Goal: Task Accomplishment & Management: Use online tool/utility

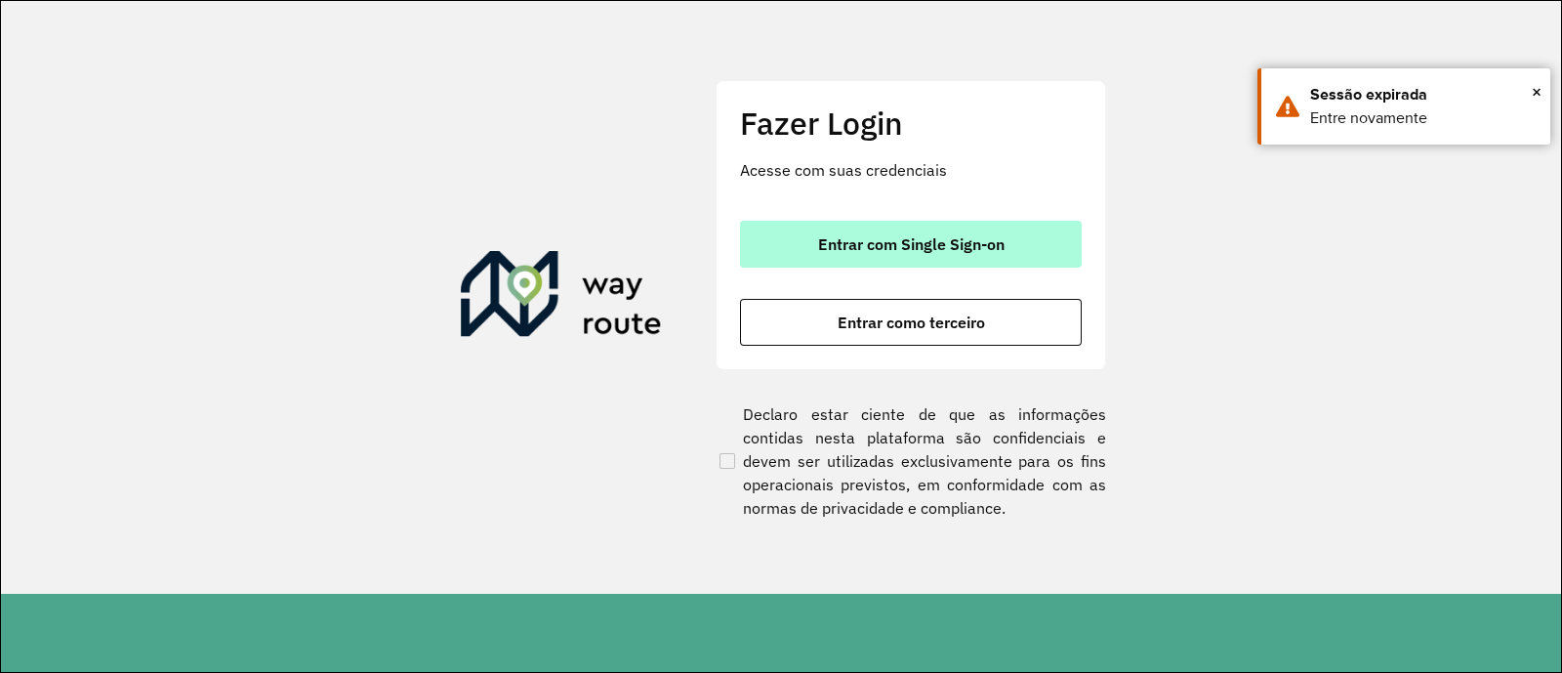
click at [870, 226] on button "Entrar com Single Sign-on" at bounding box center [911, 244] width 342 height 47
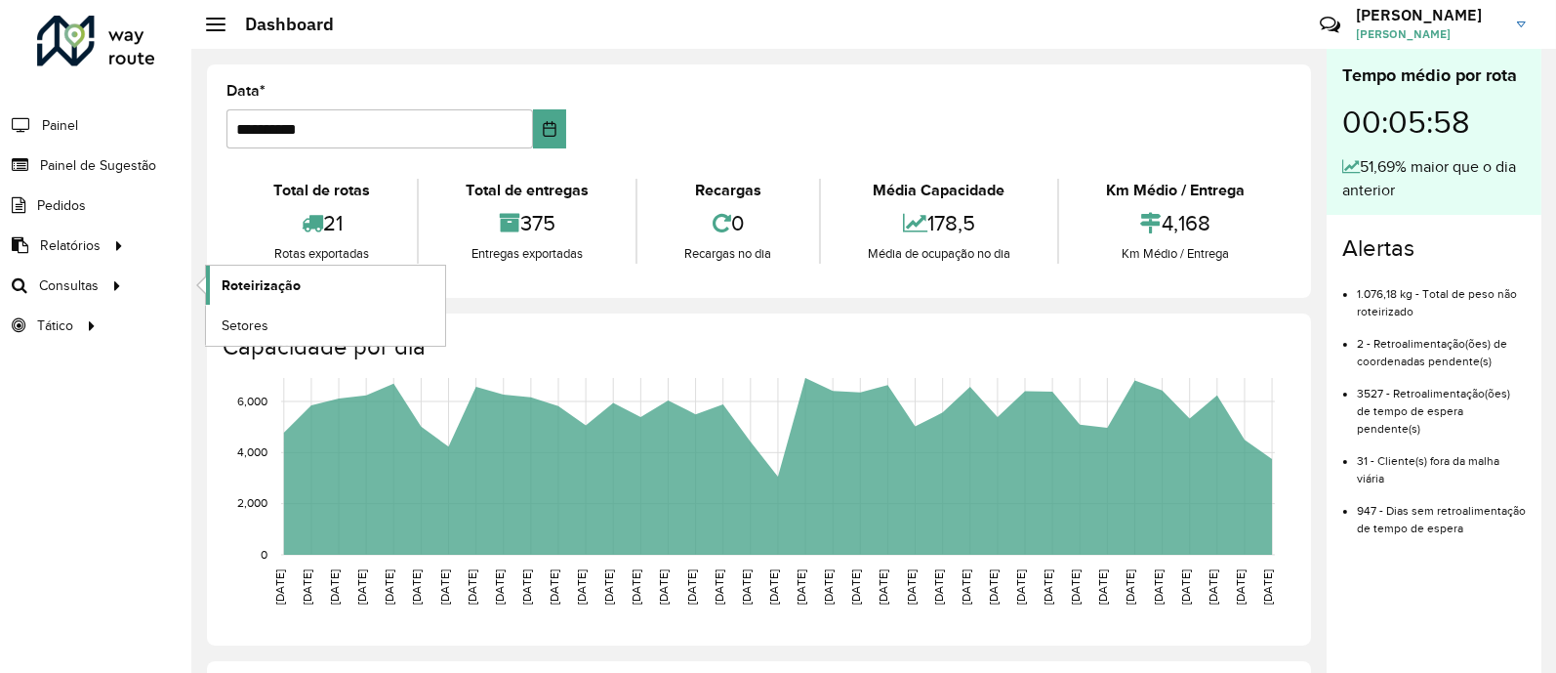
click at [259, 294] on span "Roteirização" at bounding box center [261, 285] width 79 height 21
drag, startPoint x: 233, startPoint y: 318, endPoint x: 218, endPoint y: 317, distance: 15.7
click at [218, 317] on link "Setores" at bounding box center [325, 325] width 239 height 39
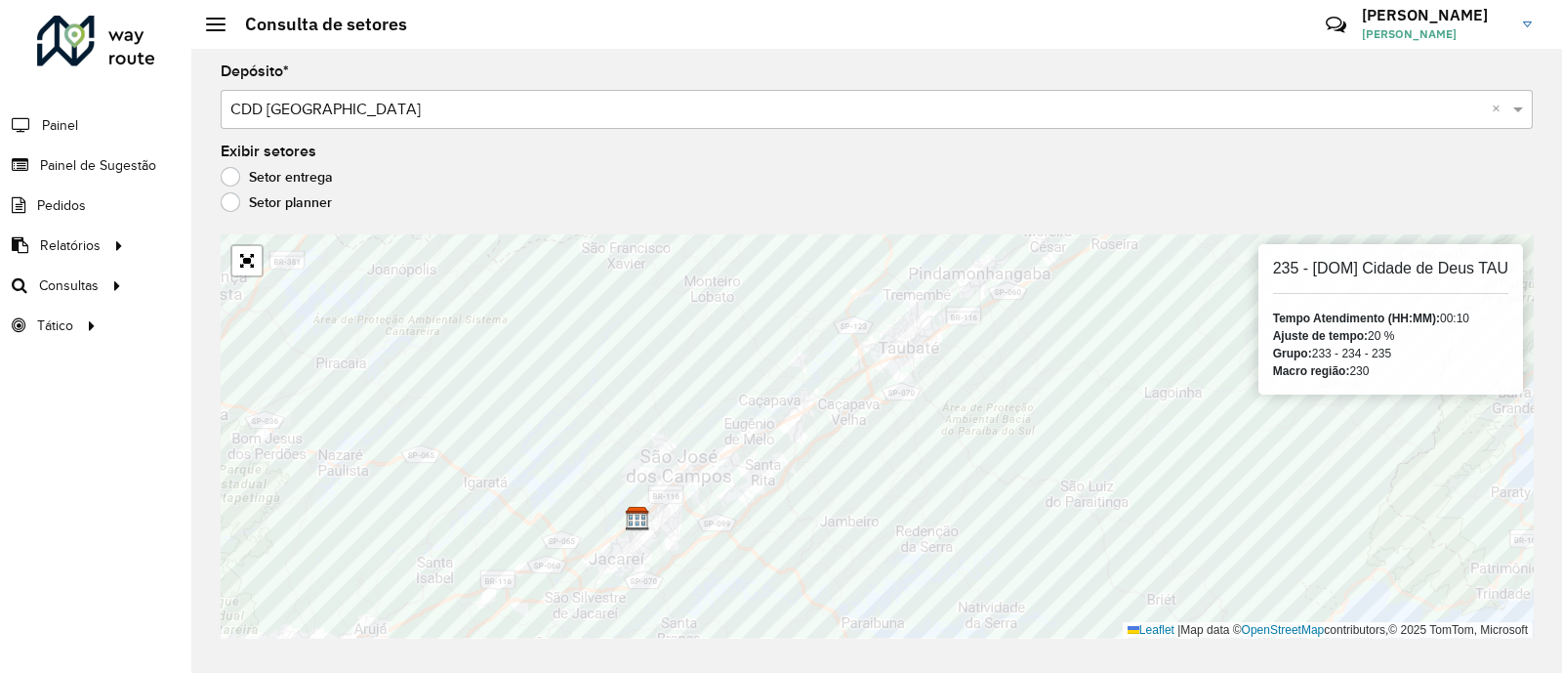
drag, startPoint x: 1272, startPoint y: 338, endPoint x: 1396, endPoint y: 334, distance: 124.0
click at [1396, 334] on div "Ajuste de tempo: 20 %" at bounding box center [1390, 336] width 235 height 18
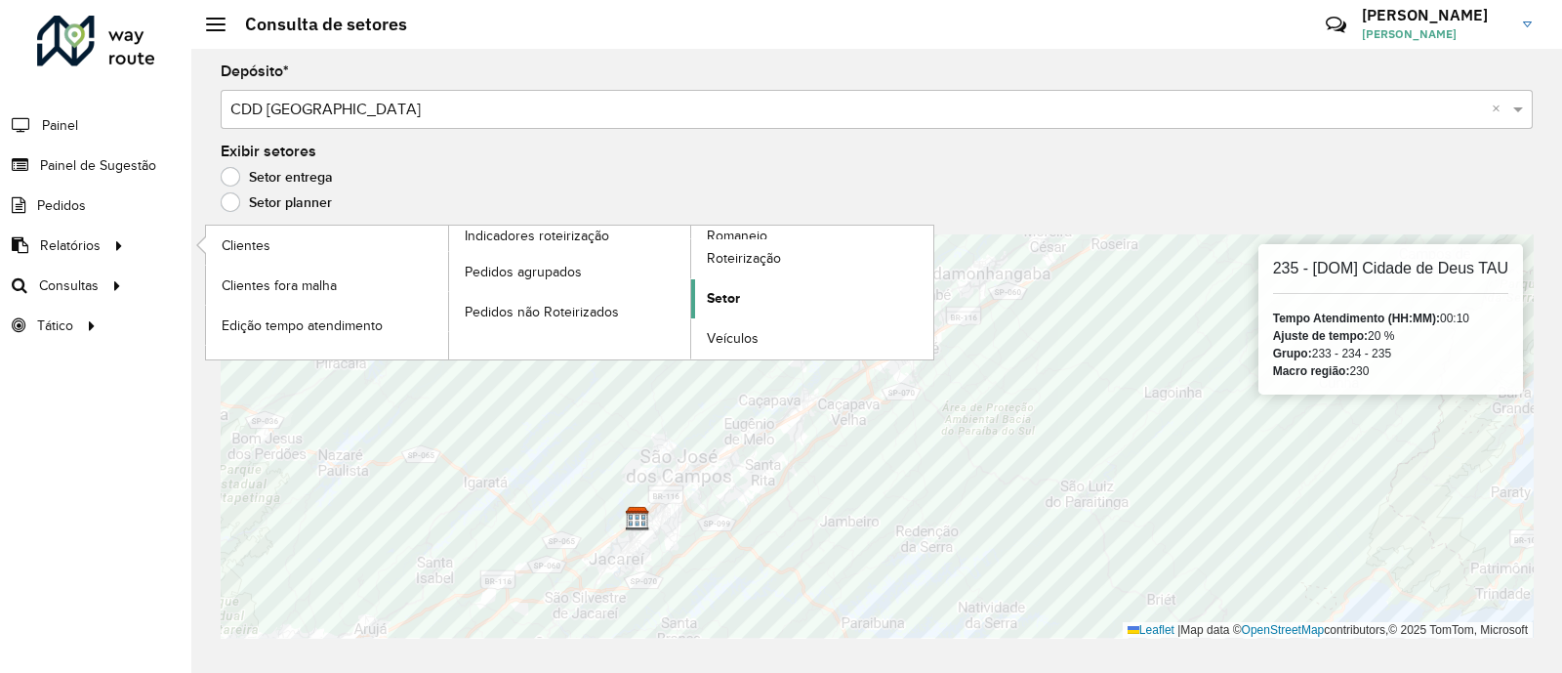
click at [713, 304] on span "Setor" at bounding box center [723, 298] width 33 height 21
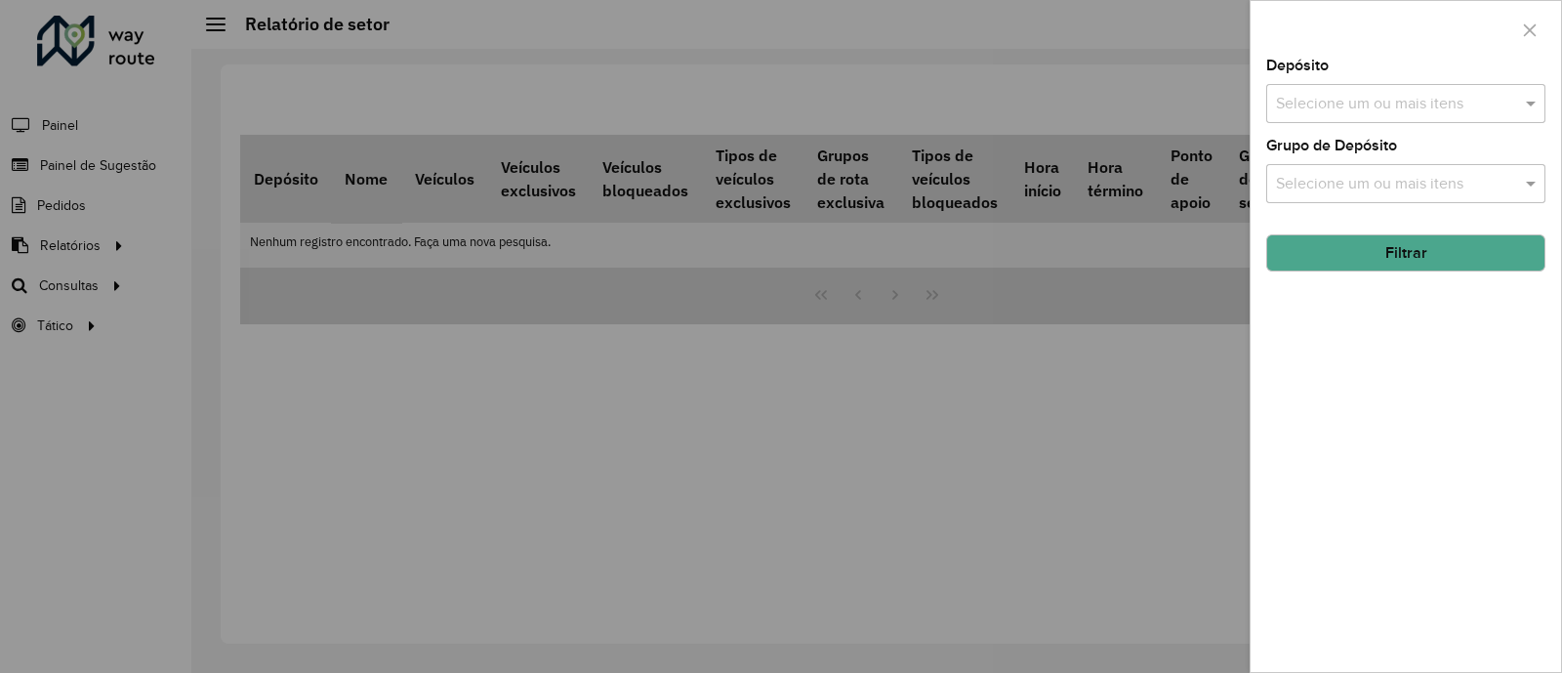
click at [1341, 107] on input "text" at bounding box center [1396, 104] width 250 height 23
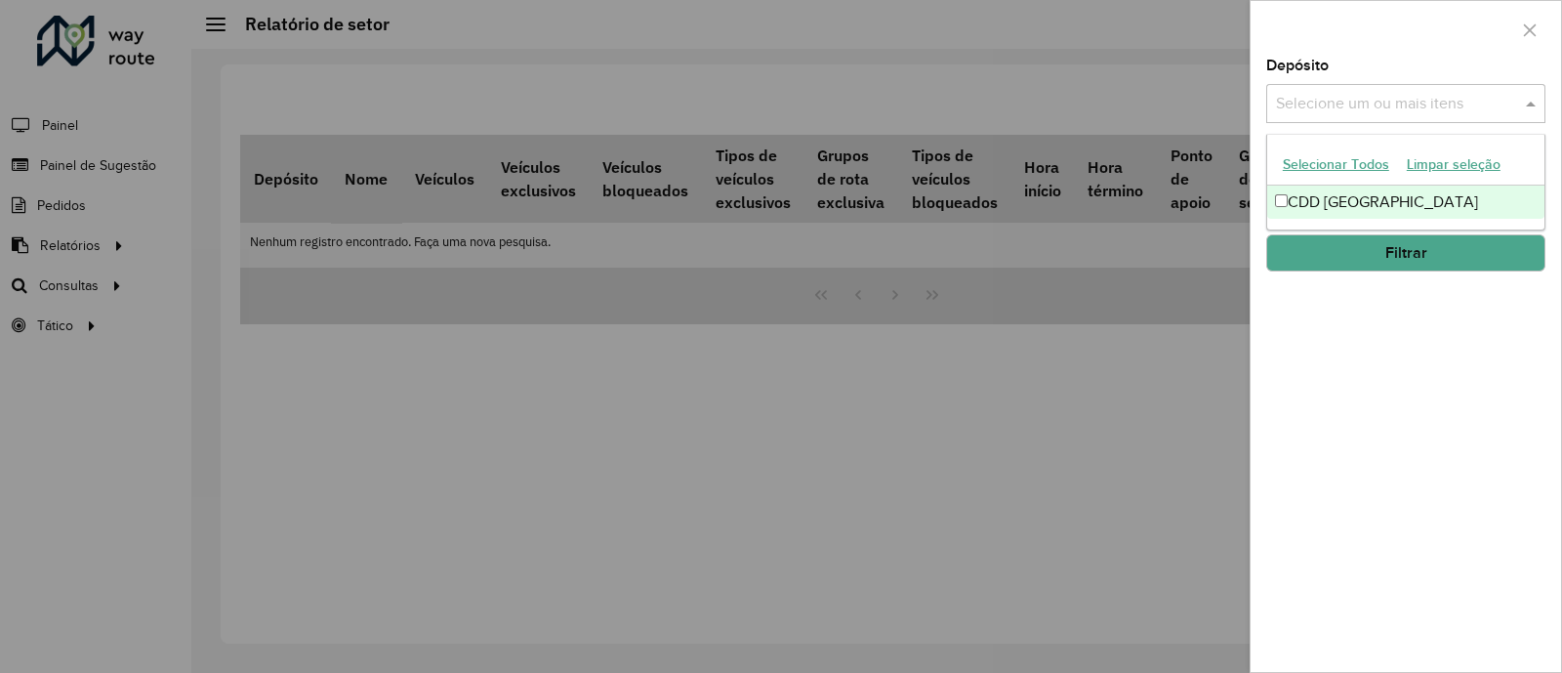
click at [1313, 186] on div "CDD [GEOGRAPHIC_DATA]" at bounding box center [1405, 201] width 277 height 33
click at [1383, 251] on button "Filtrar" at bounding box center [1405, 252] width 279 height 37
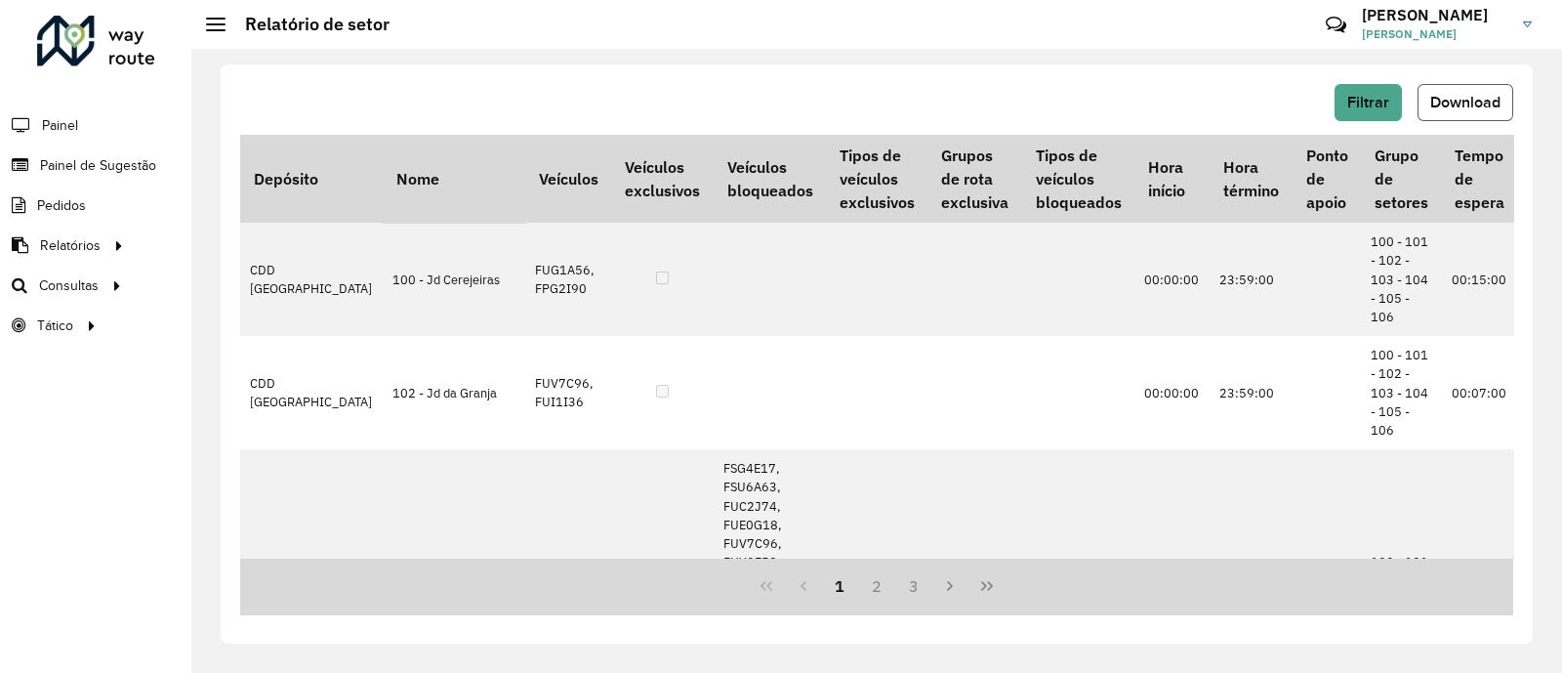
click at [1461, 95] on span "Download" at bounding box center [1465, 102] width 70 height 17
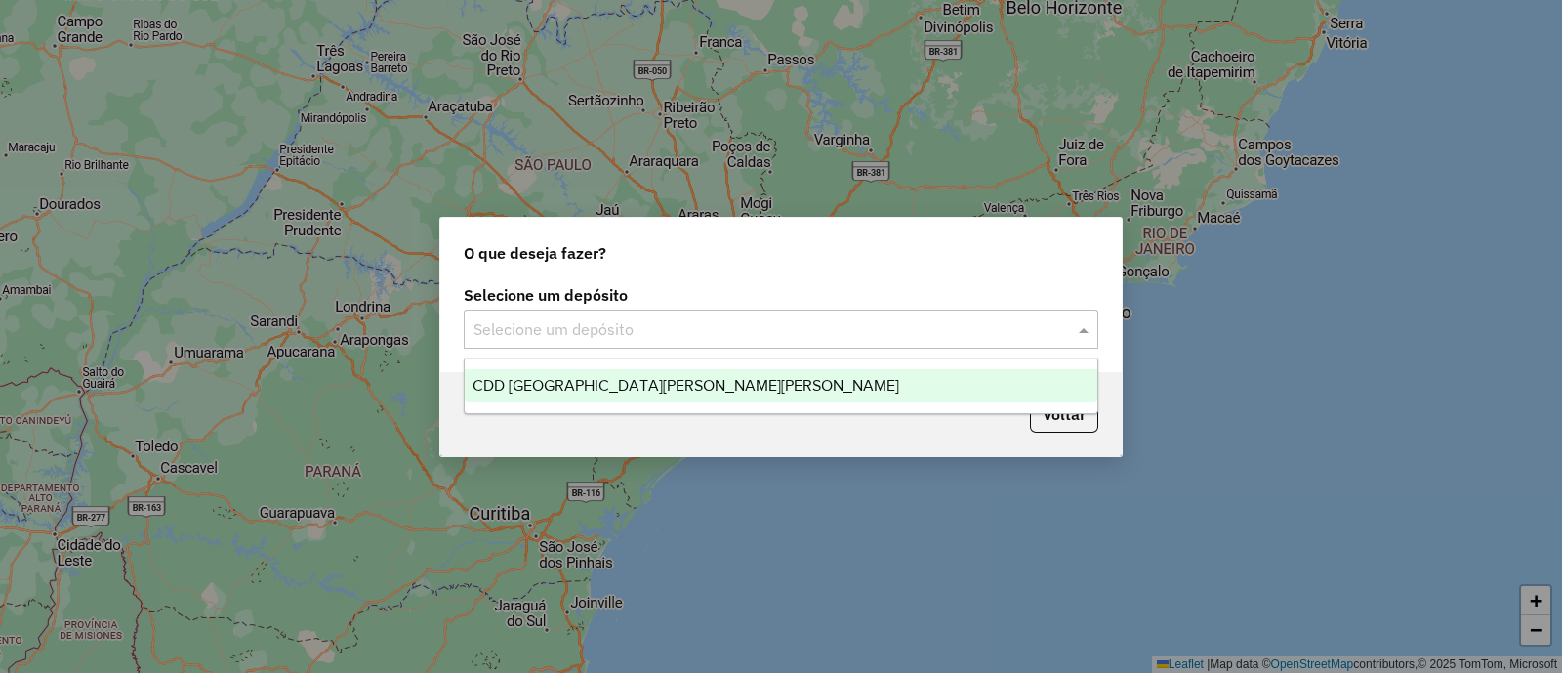
click at [581, 314] on div "Selecione um depósito" at bounding box center [781, 328] width 635 height 39
click at [571, 389] on span "CDD [GEOGRAPHIC_DATA][PERSON_NAME][PERSON_NAME]" at bounding box center [686, 385] width 427 height 17
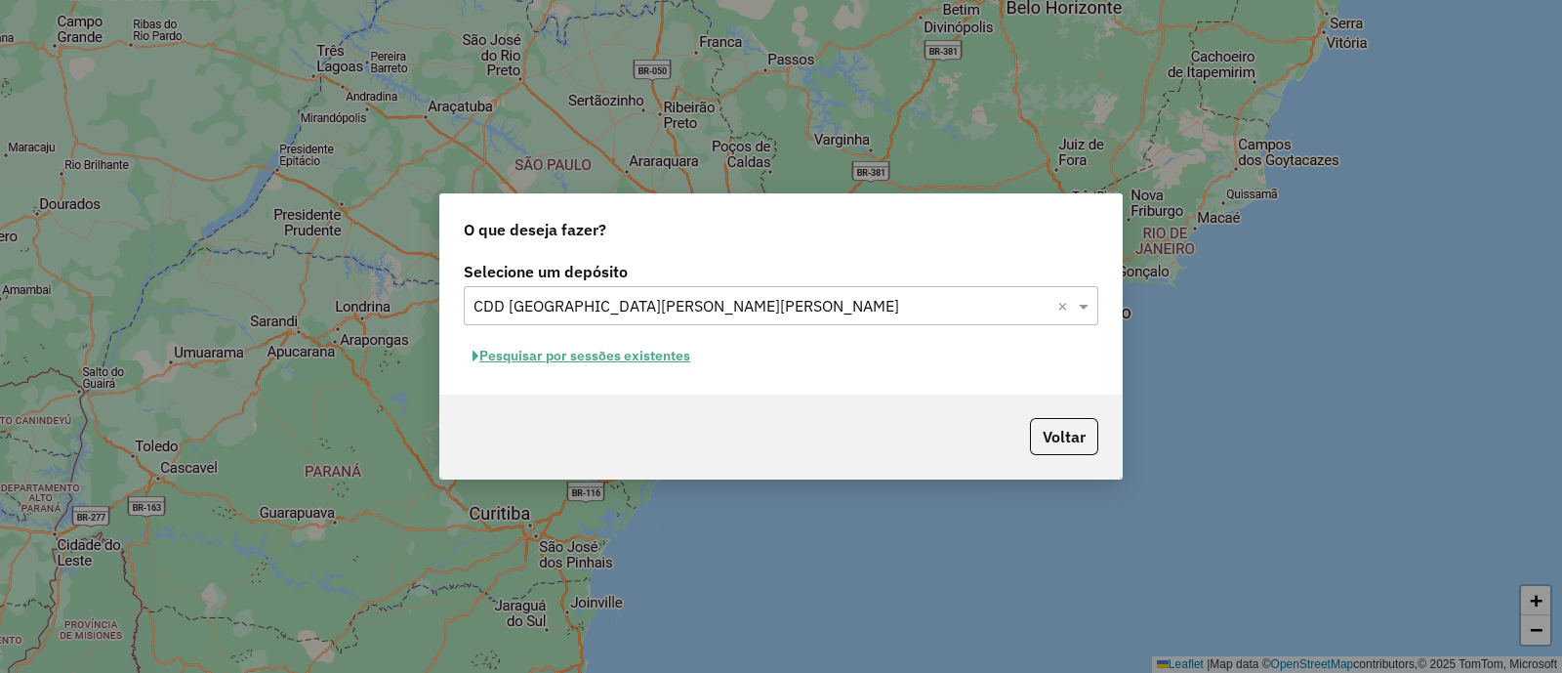
click at [606, 357] on button "Pesquisar por sessões existentes" at bounding box center [581, 356] width 235 height 30
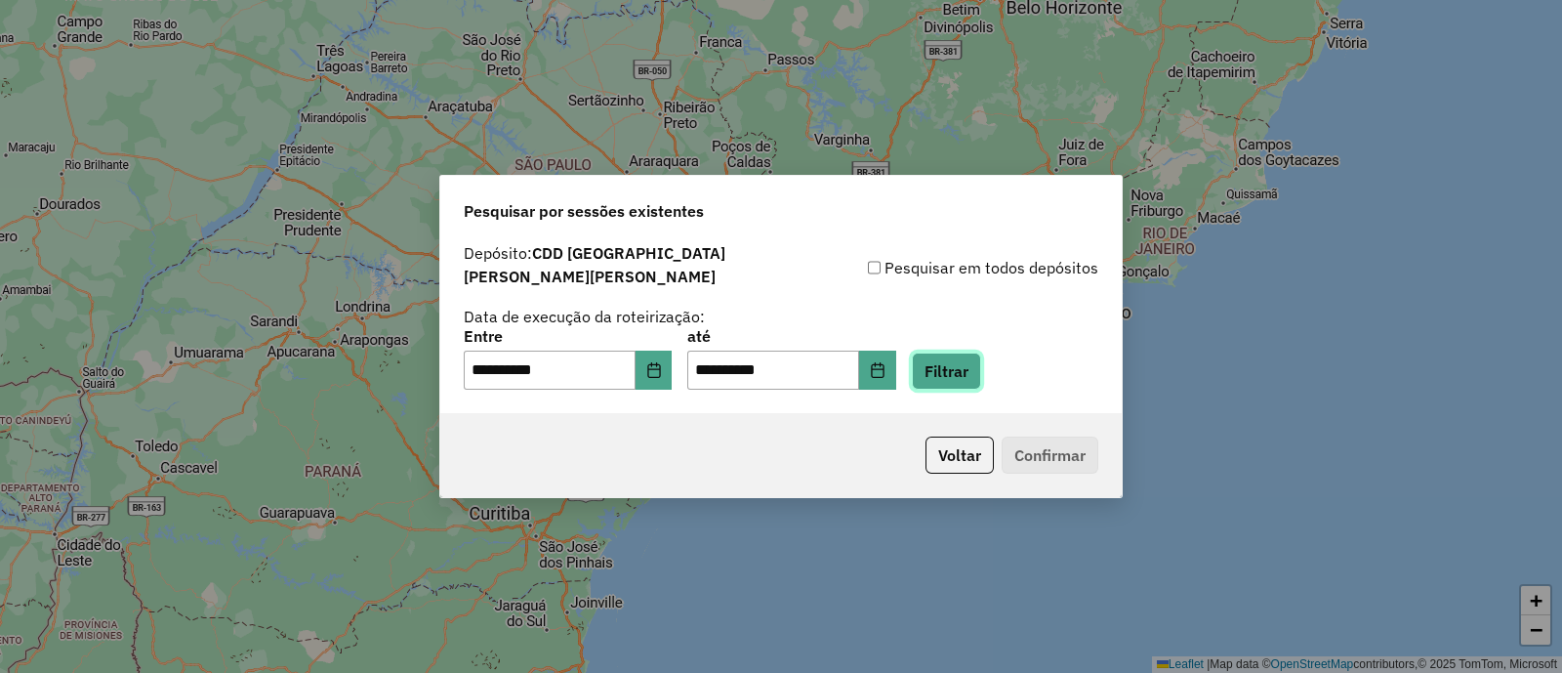
click at [981, 366] on button "Filtrar" at bounding box center [946, 370] width 69 height 37
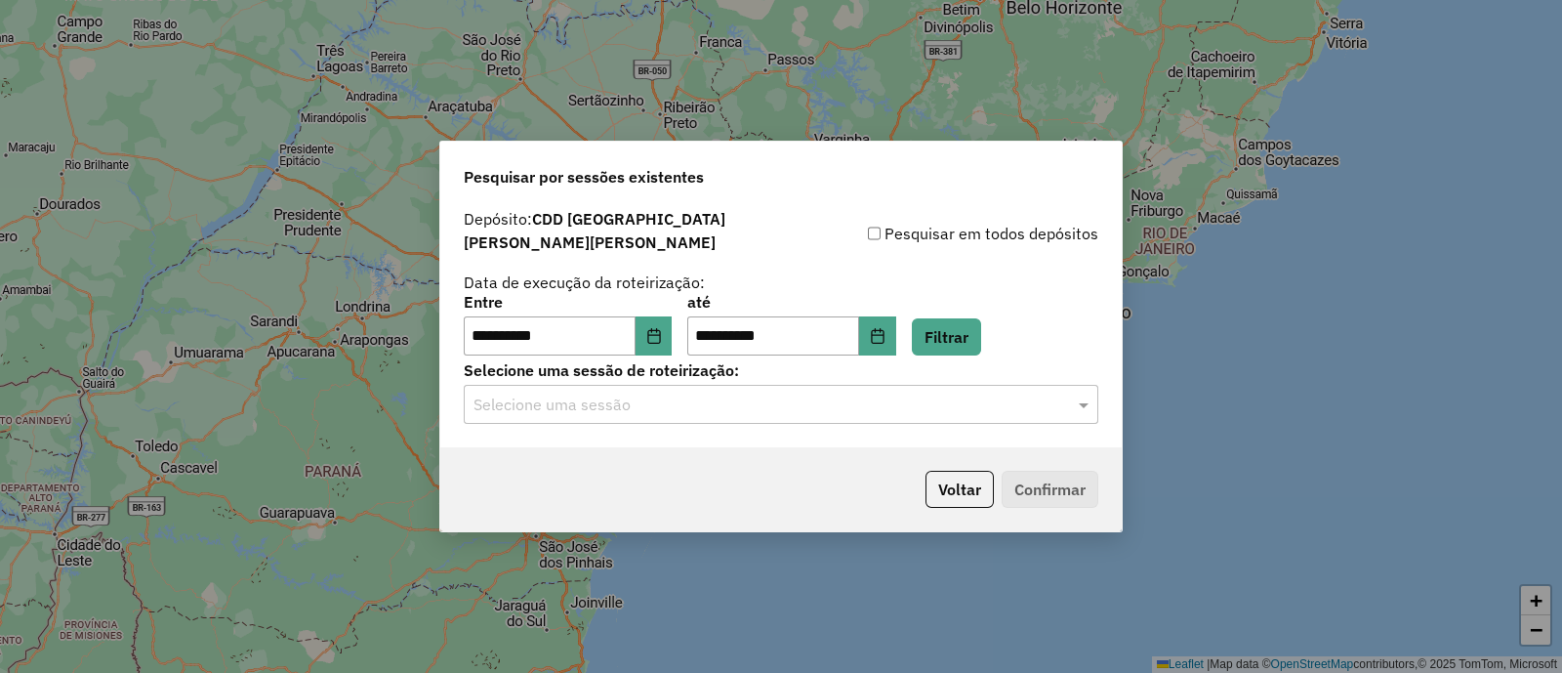
click at [690, 395] on input "text" at bounding box center [761, 404] width 576 height 23
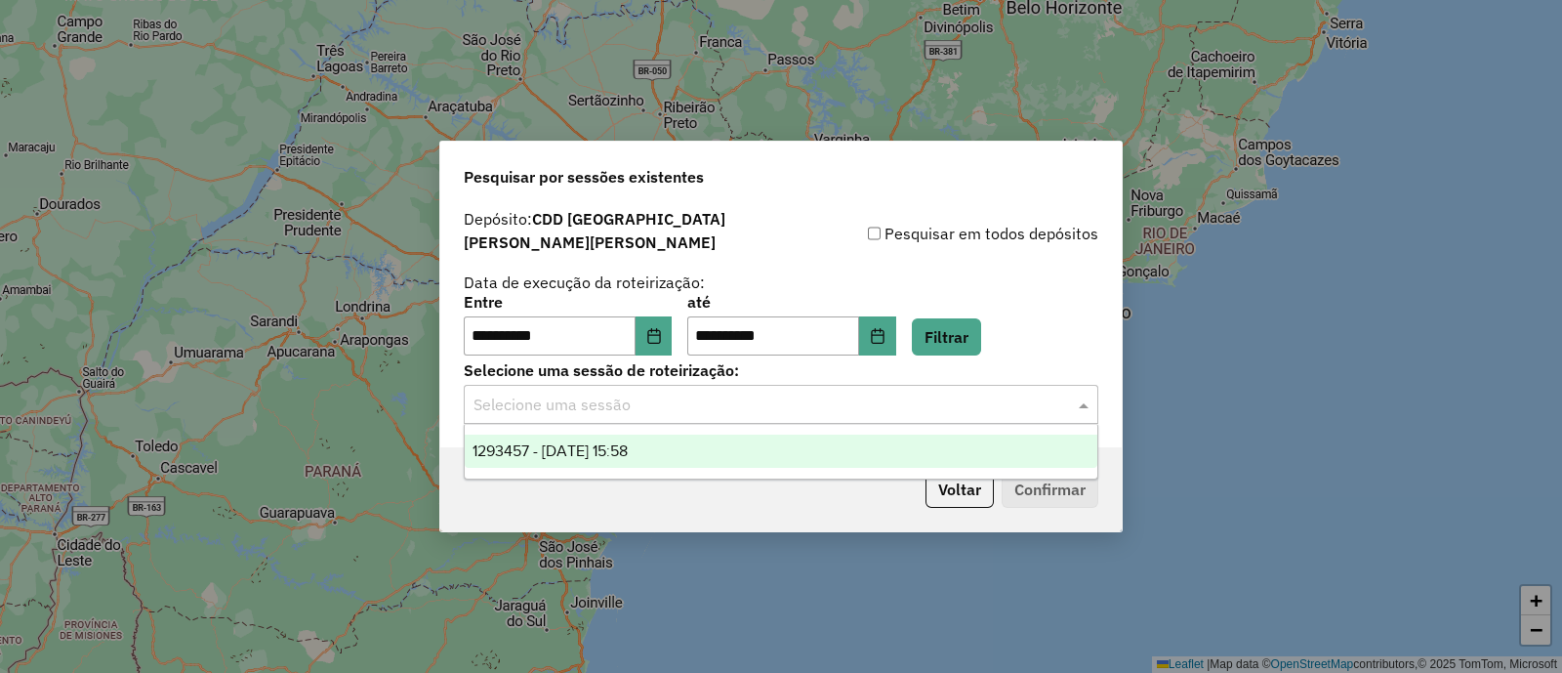
click at [628, 447] on span "1293457 - 13/10/2025 15:58" at bounding box center [550, 450] width 155 height 17
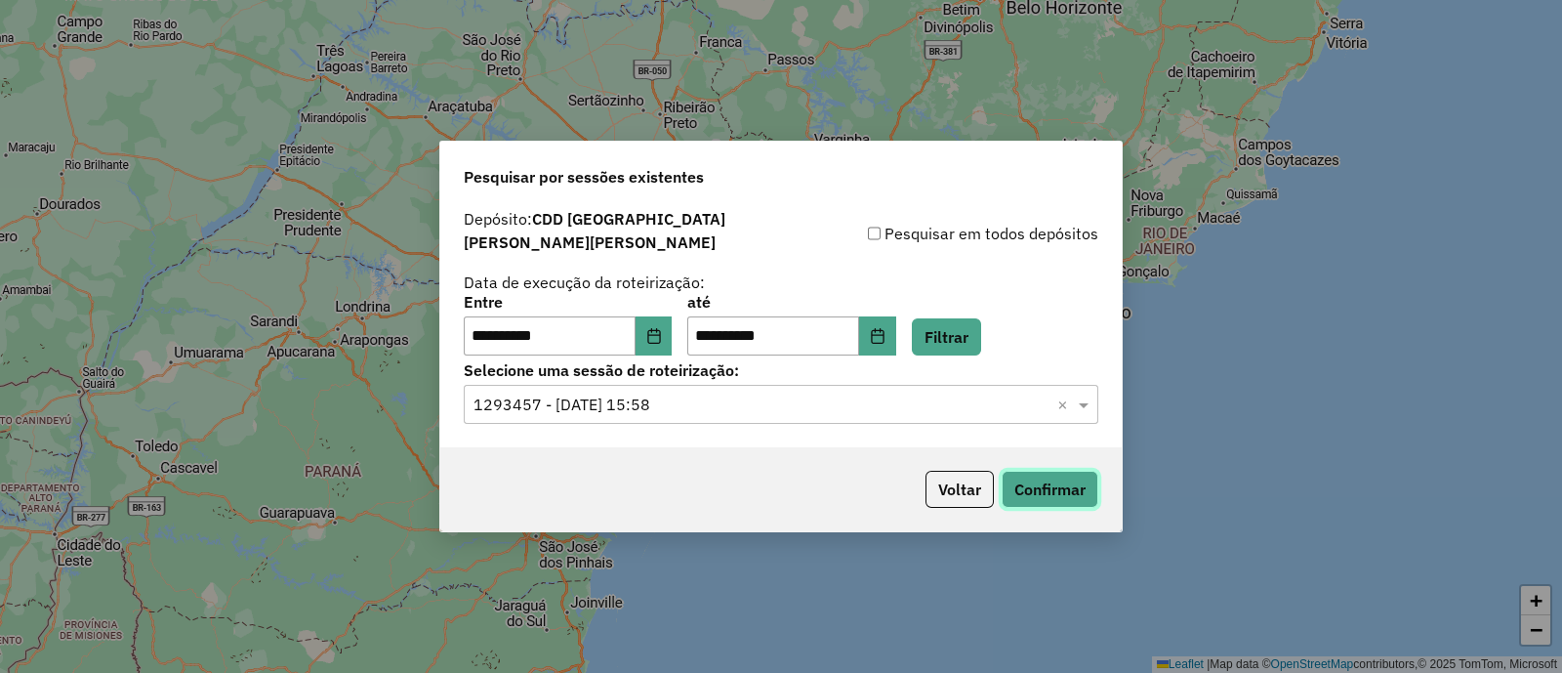
click at [1035, 484] on button "Confirmar" at bounding box center [1050, 489] width 97 height 37
click at [662, 328] on icon "Choose Date" at bounding box center [654, 336] width 16 height 16
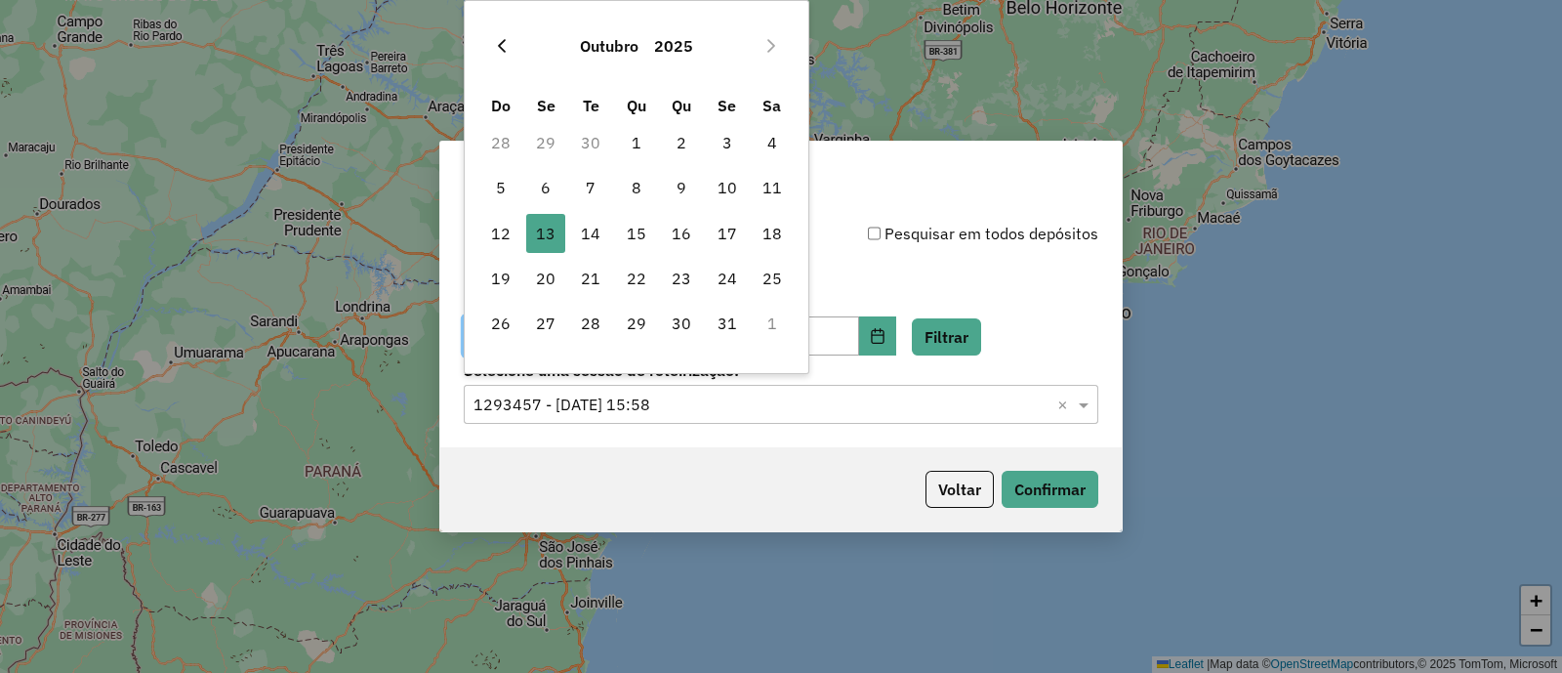
click at [505, 57] on button "Previous Month" at bounding box center [501, 45] width 31 height 31
click at [771, 52] on icon "Next Month" at bounding box center [771, 46] width 16 height 16
click at [635, 182] on span "8" at bounding box center [636, 187] width 39 height 39
type input "**********"
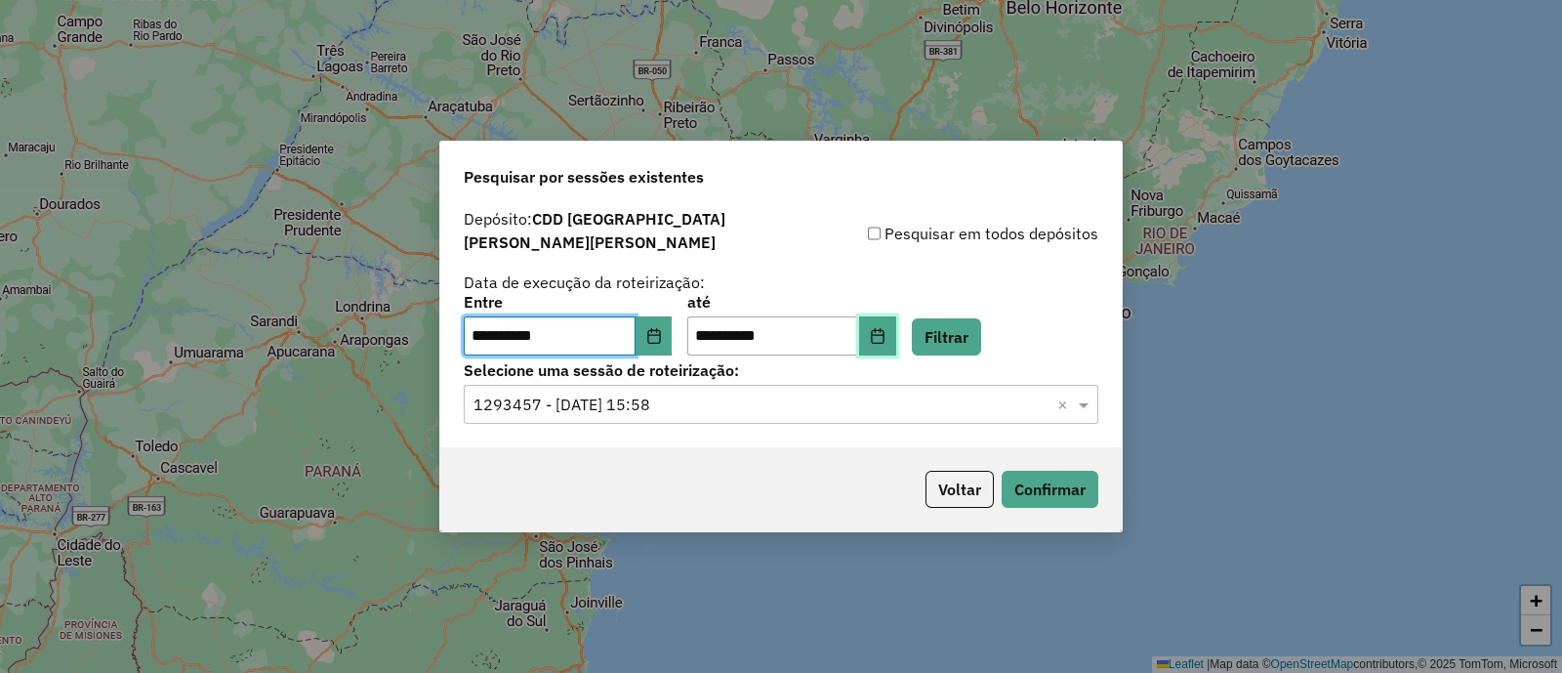
click at [885, 328] on icon "Choose Date" at bounding box center [878, 336] width 16 height 16
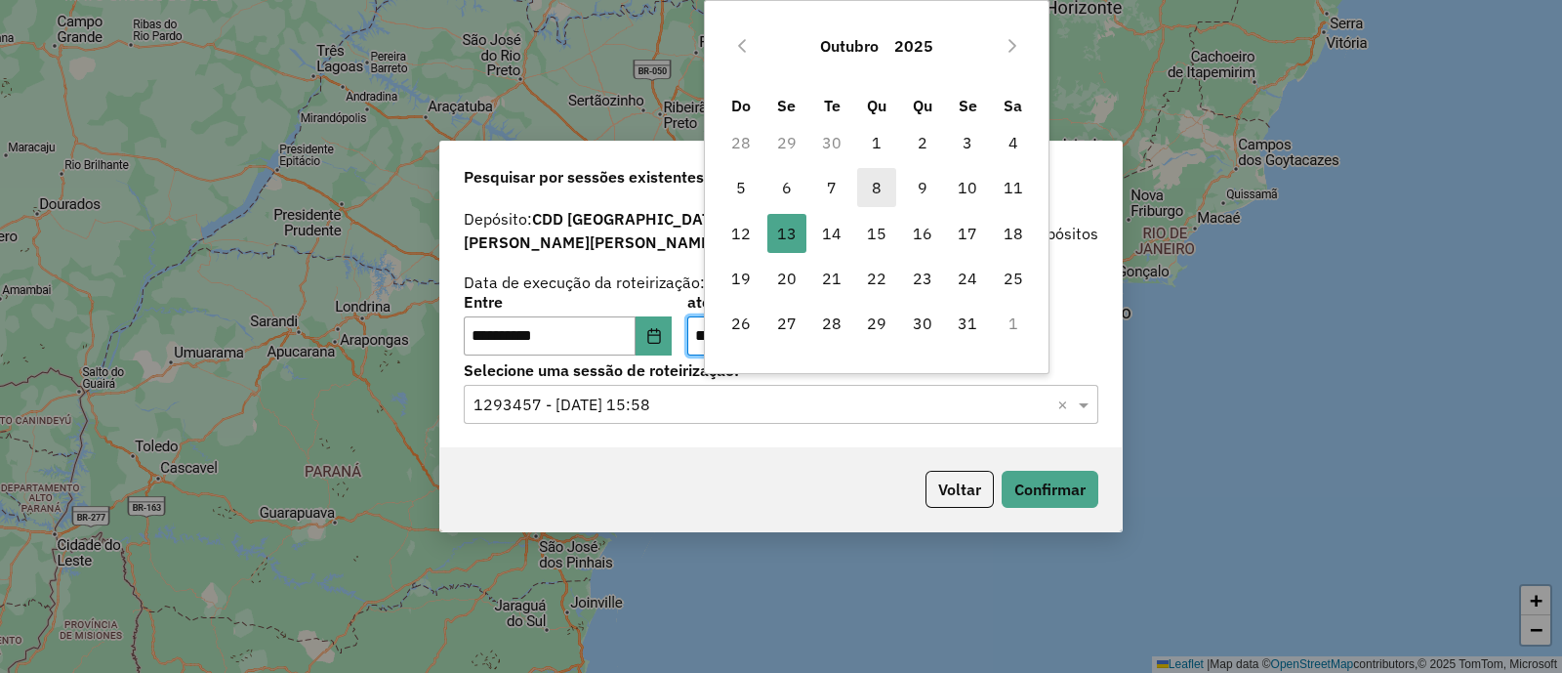
click at [877, 197] on span "8" at bounding box center [876, 187] width 39 height 39
type input "**********"
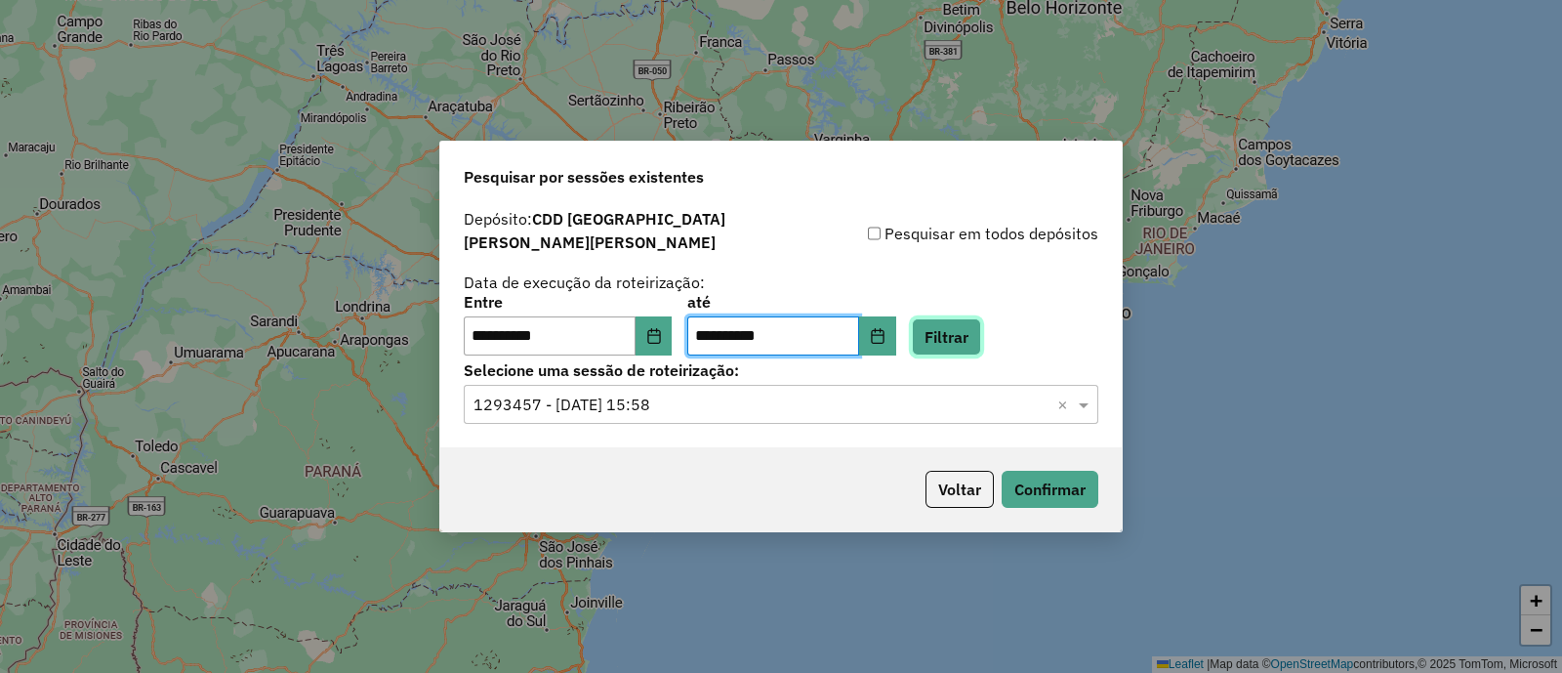
click at [979, 324] on button "Filtrar" at bounding box center [946, 336] width 69 height 37
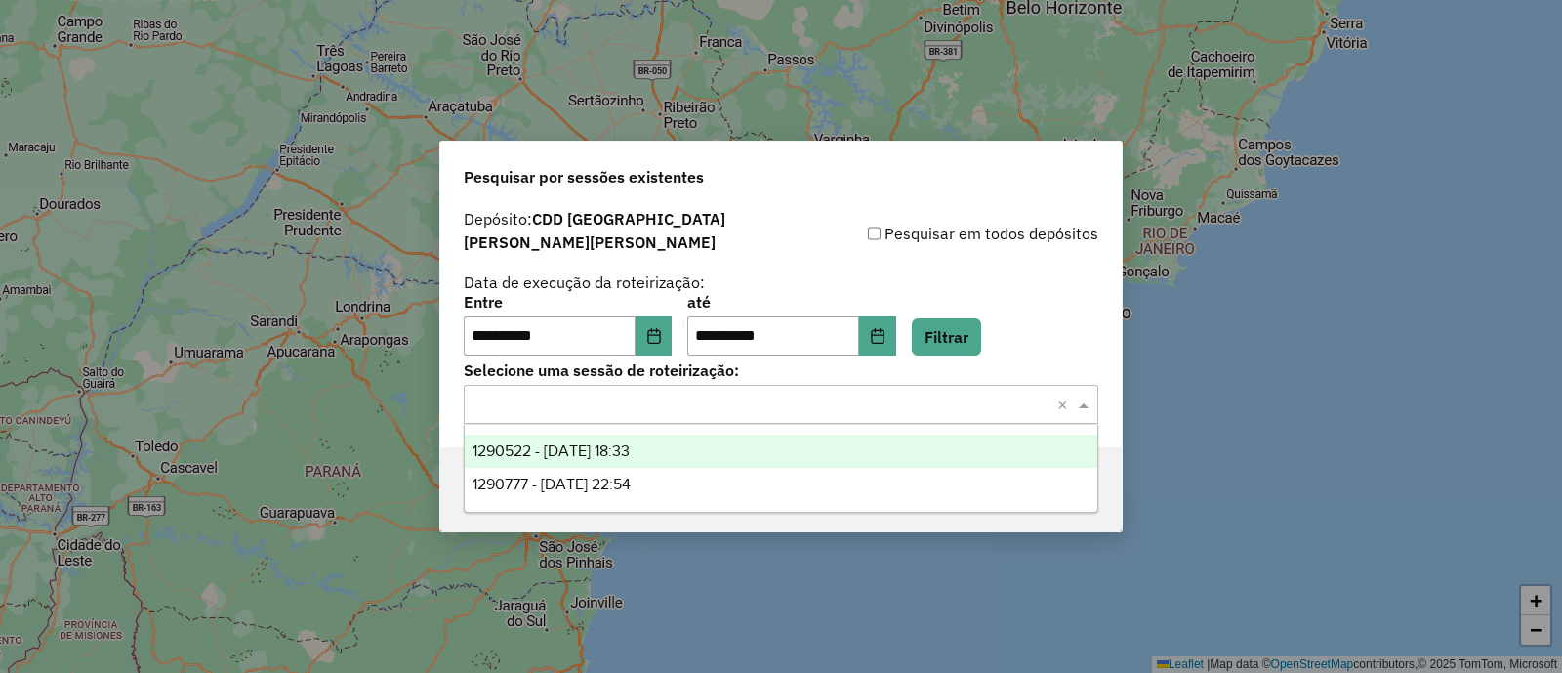
click at [1083, 392] on span at bounding box center [1086, 403] width 24 height 23
click at [609, 456] on span "1290522 - 08/10/2025 18:33" at bounding box center [551, 450] width 157 height 17
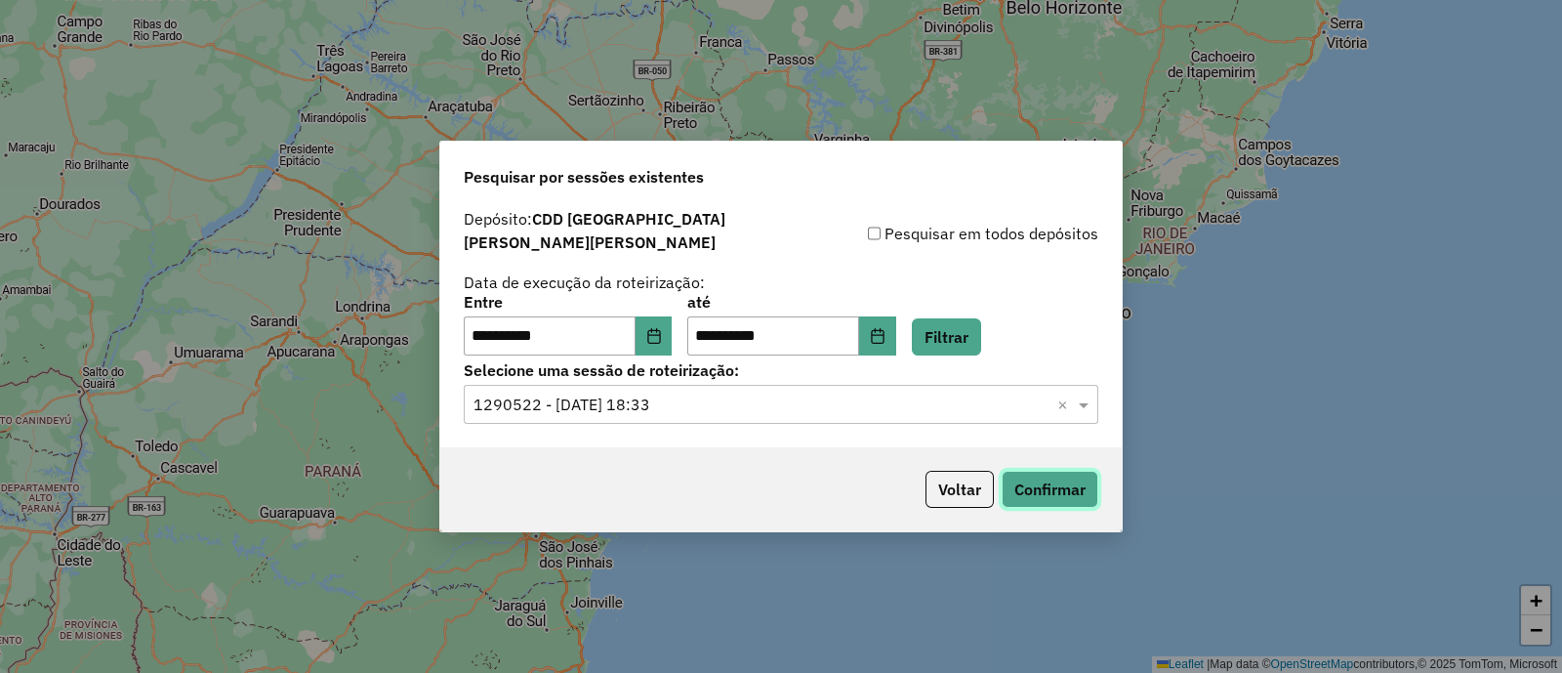
click at [1054, 484] on button "Confirmar" at bounding box center [1050, 489] width 97 height 37
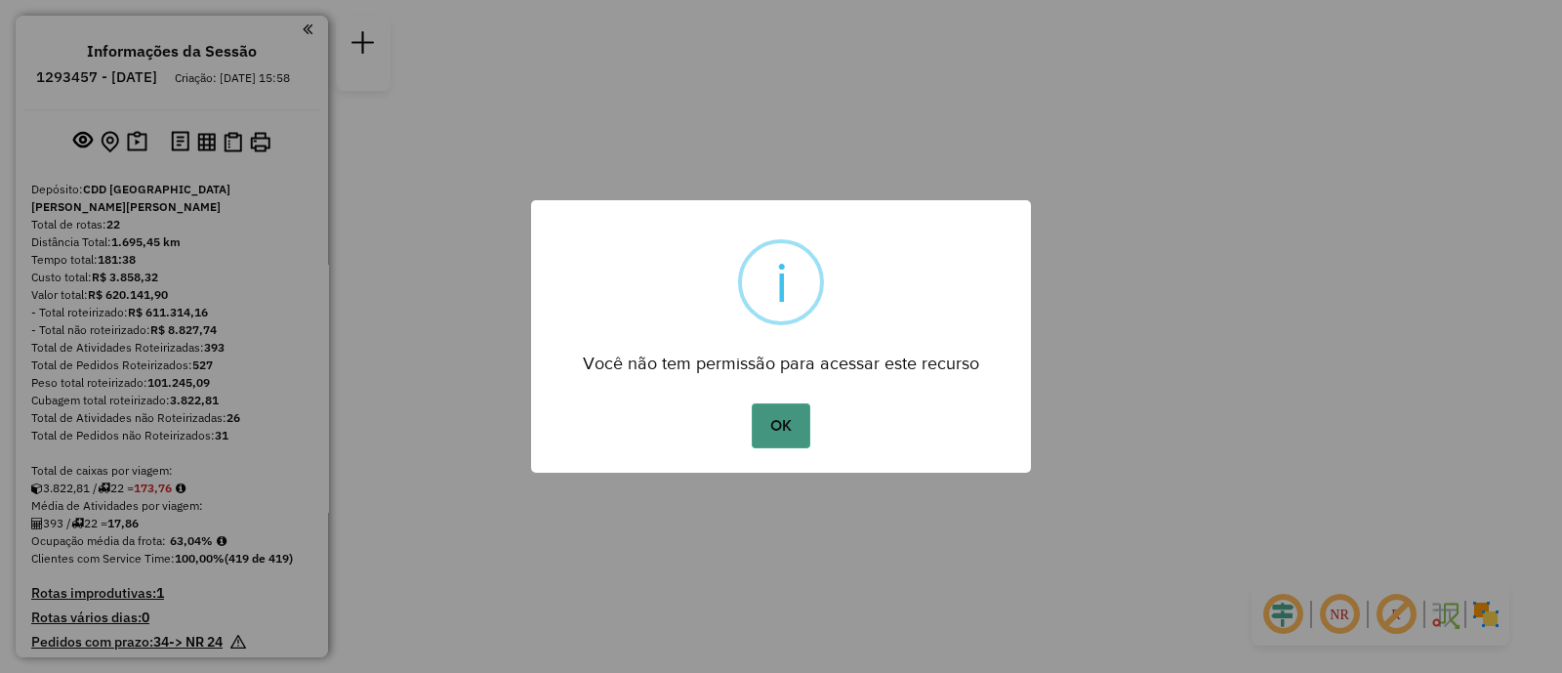
click at [771, 415] on button "OK" at bounding box center [781, 425] width 58 height 45
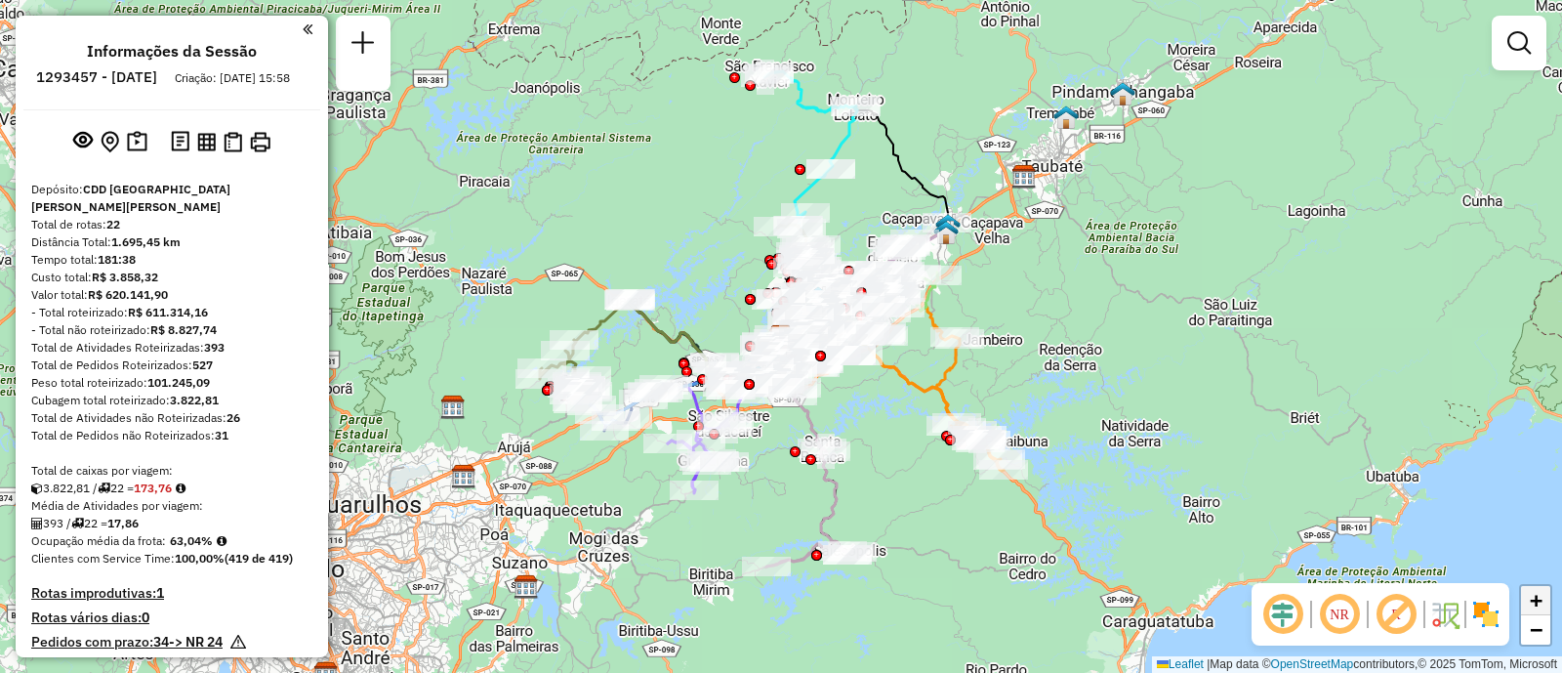
click at [1542, 604] on span "+" at bounding box center [1536, 600] width 13 height 24
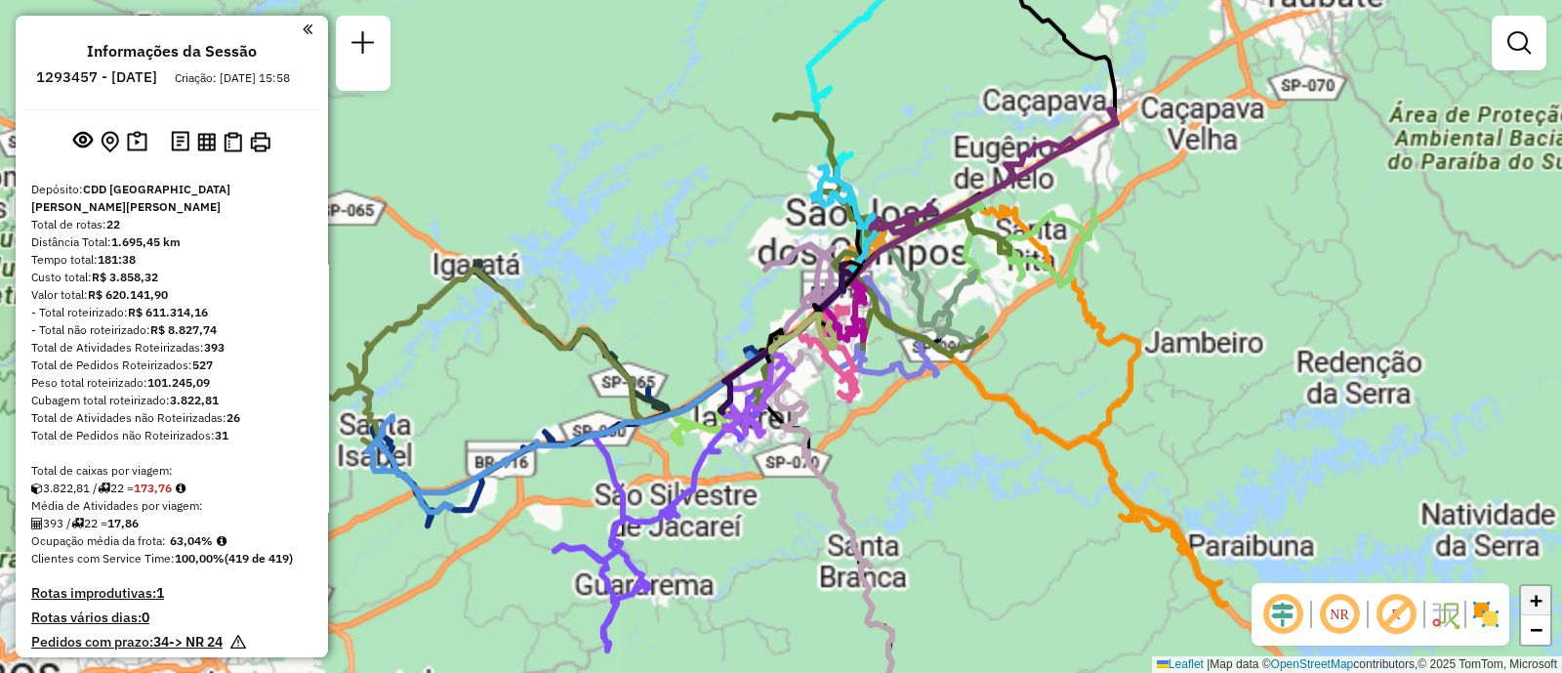
click at [1542, 604] on span "+" at bounding box center [1536, 600] width 13 height 24
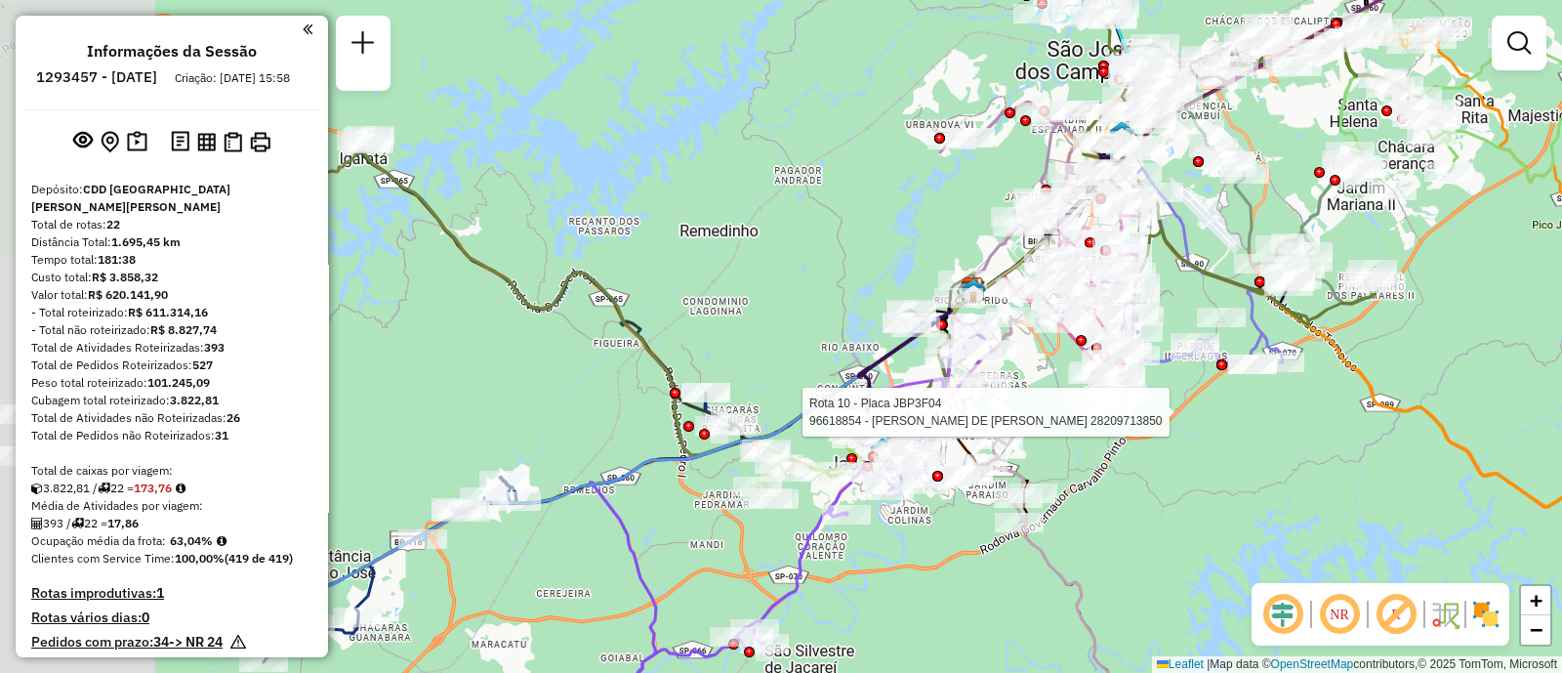
drag, startPoint x: 911, startPoint y: 473, endPoint x: 1103, endPoint y: 425, distance: 198.2
click at [1130, 417] on div at bounding box center [1108, 412] width 49 height 20
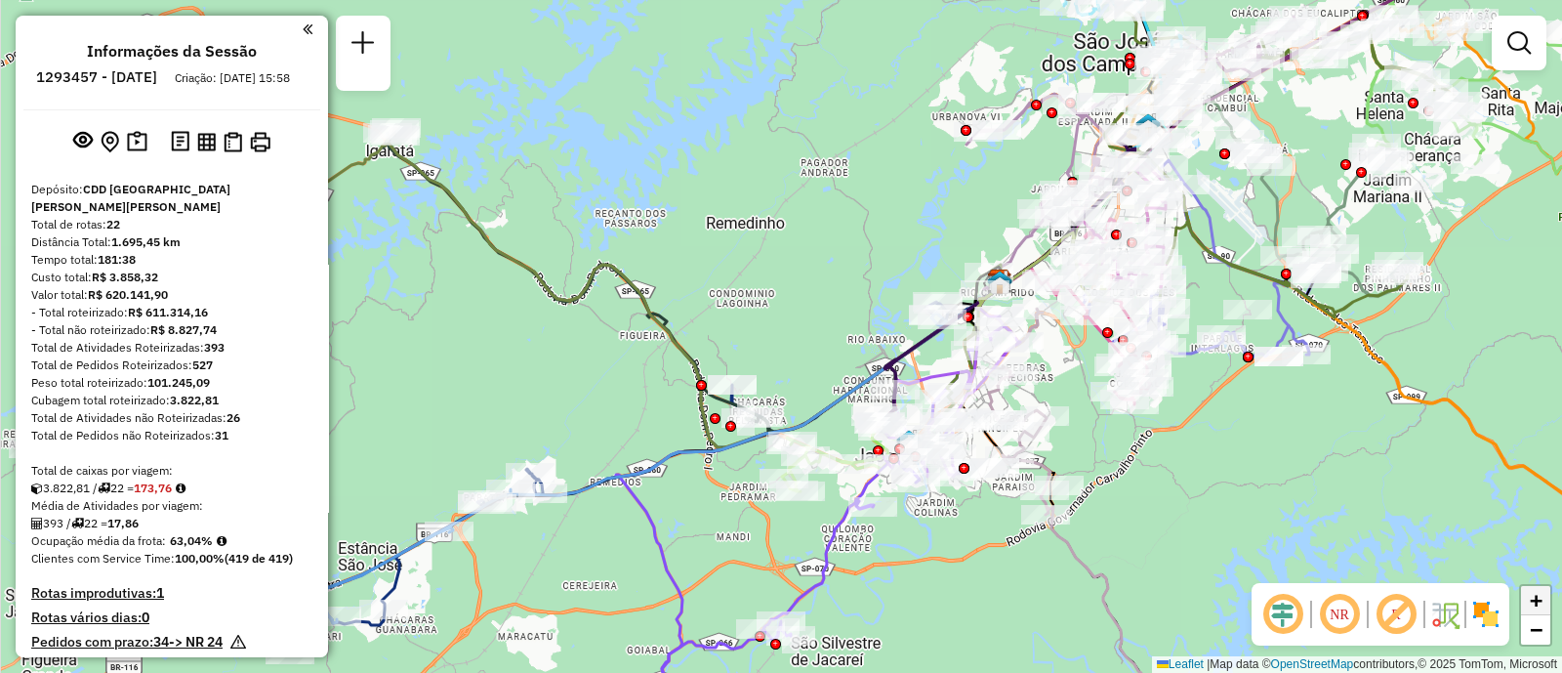
click at [1533, 599] on span "+" at bounding box center [1536, 600] width 13 height 24
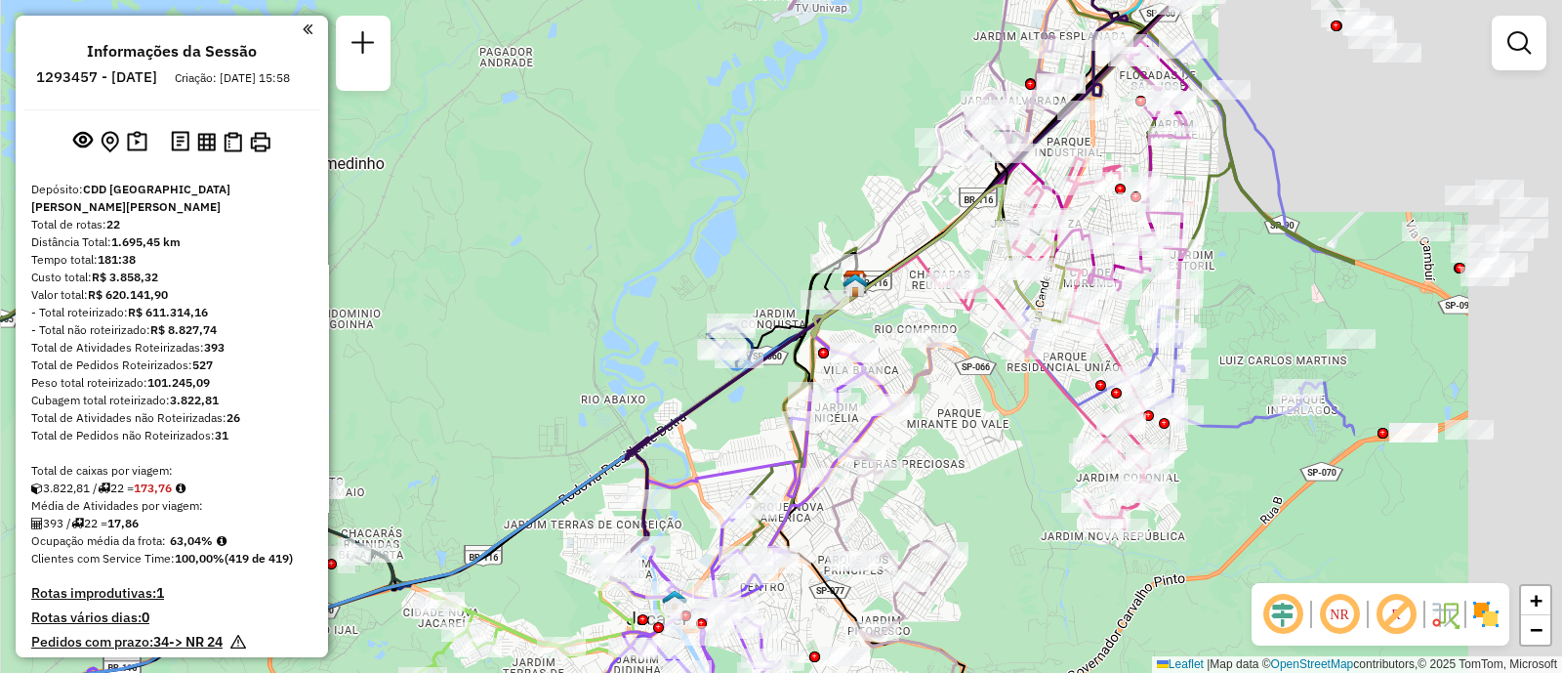
drag, startPoint x: 1340, startPoint y: 400, endPoint x: 975, endPoint y: 457, distance: 369.5
click at [975, 457] on div "Janela de atendimento Grade de atendimento Capacidade Transportadoras Veículos …" at bounding box center [781, 336] width 1562 height 673
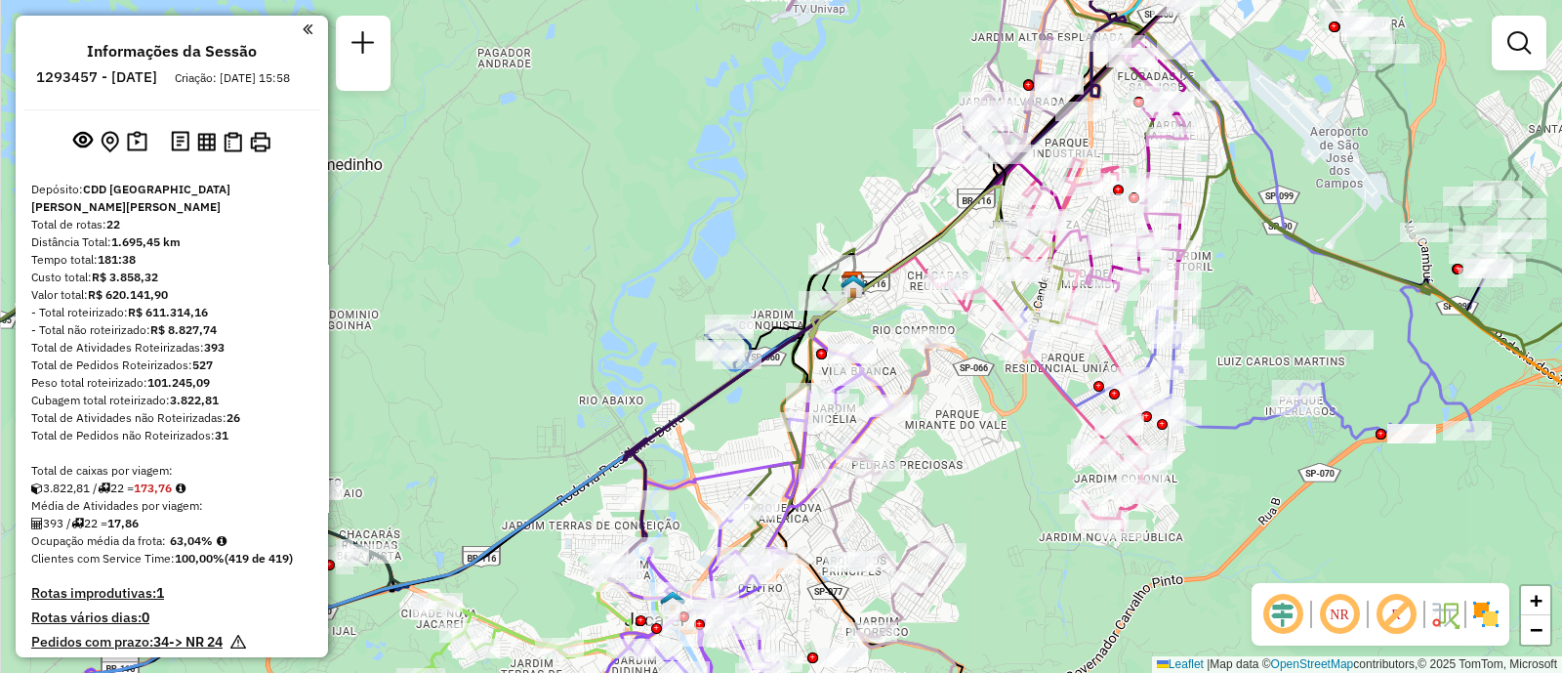
click at [1053, 389] on icon at bounding box center [1051, 344] width 208 height 372
select select "**********"
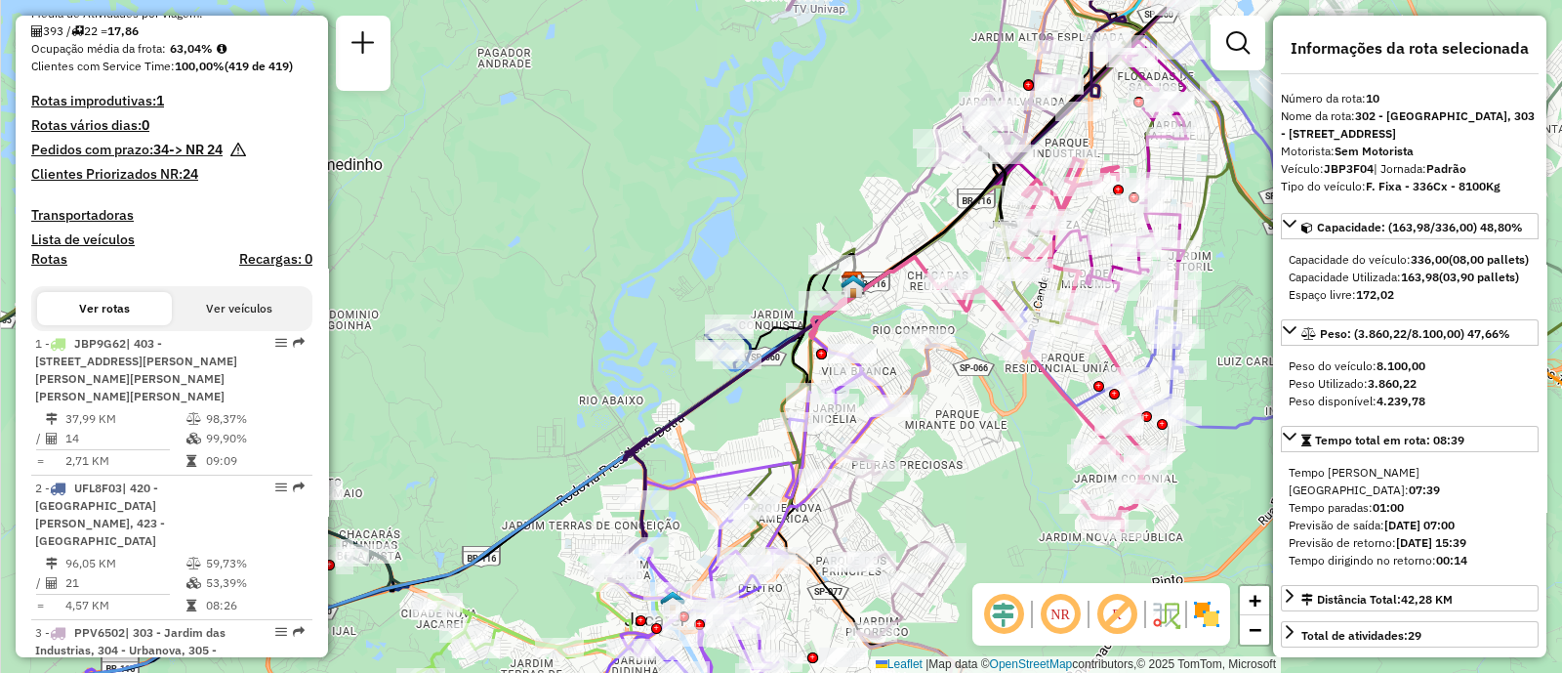
scroll to position [1963, 0]
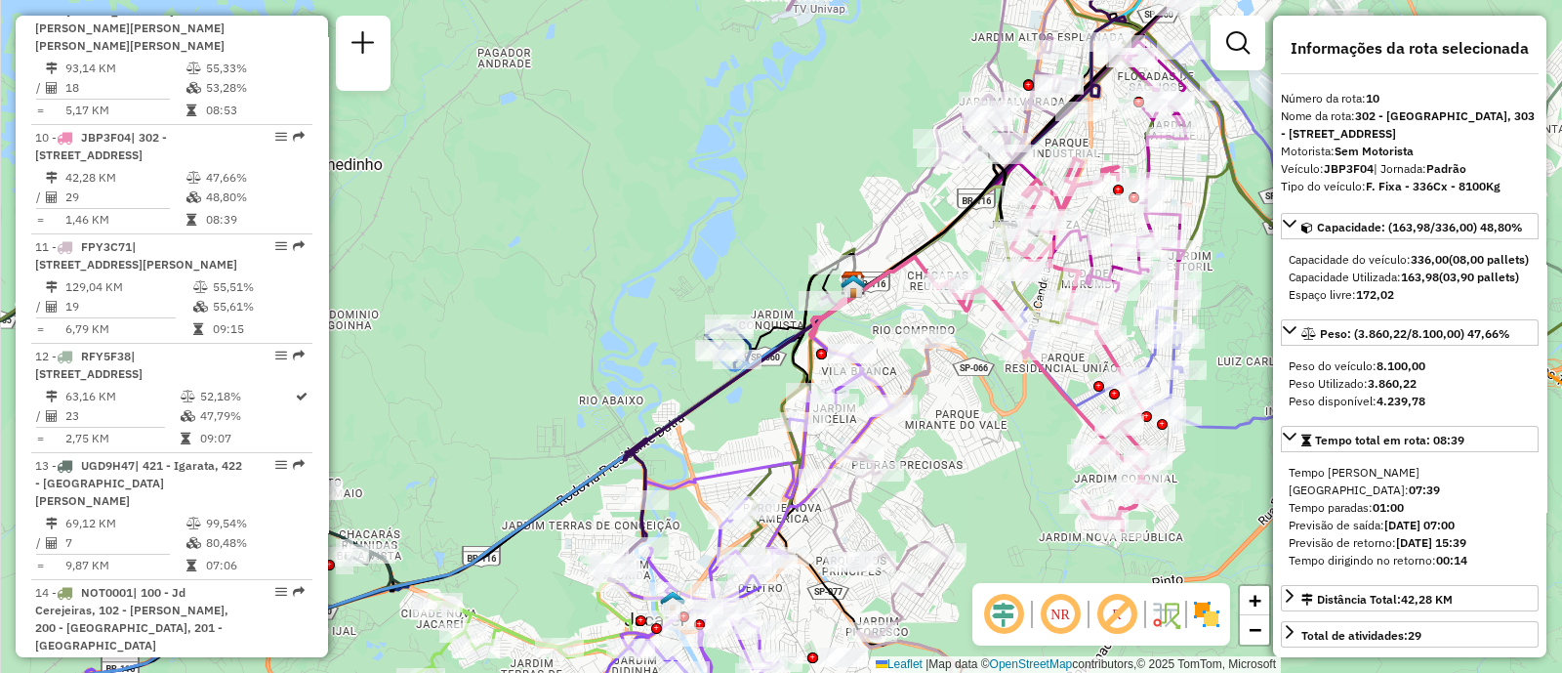
click at [1236, 347] on div "Janela de atendimento Grade de atendimento Capacidade Transportadoras Veículos …" at bounding box center [781, 336] width 1562 height 673
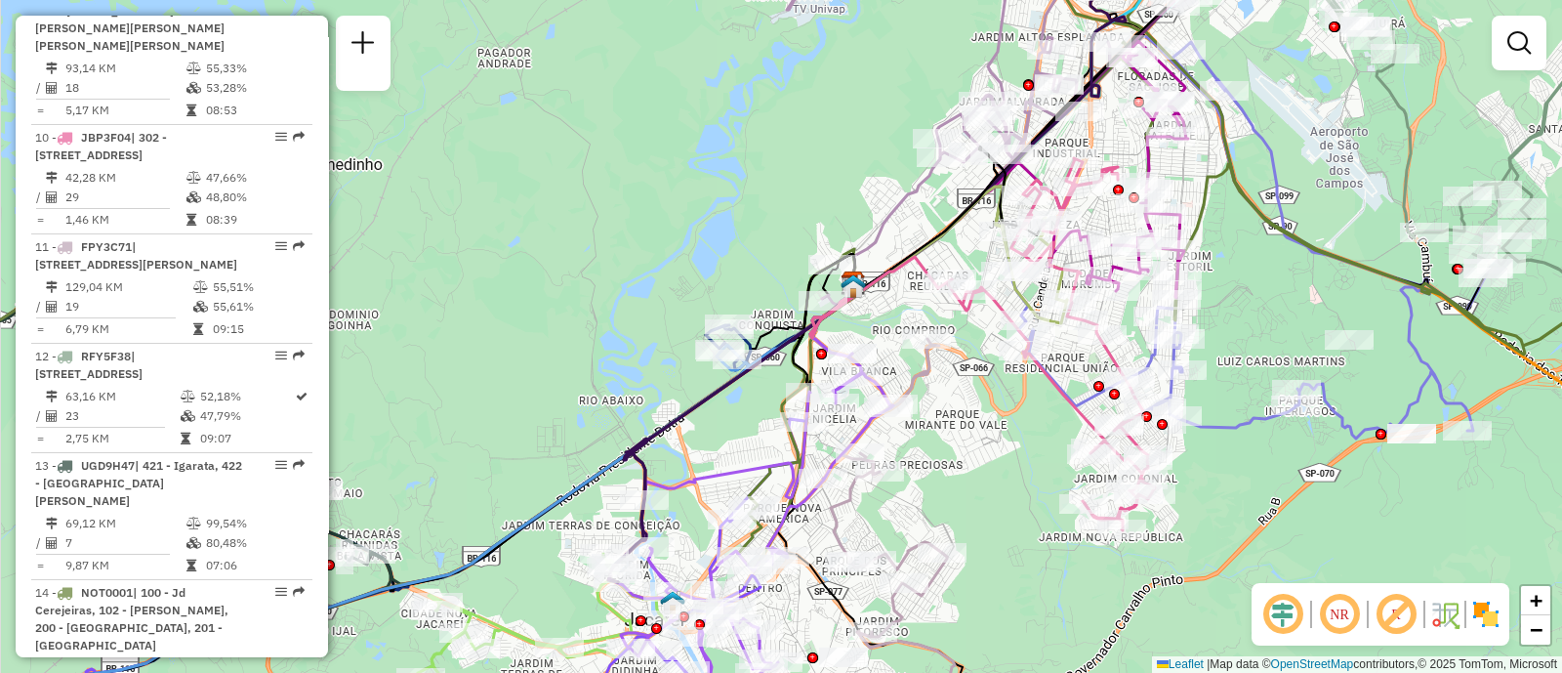
click at [1483, 624] on img at bounding box center [1485, 613] width 31 height 31
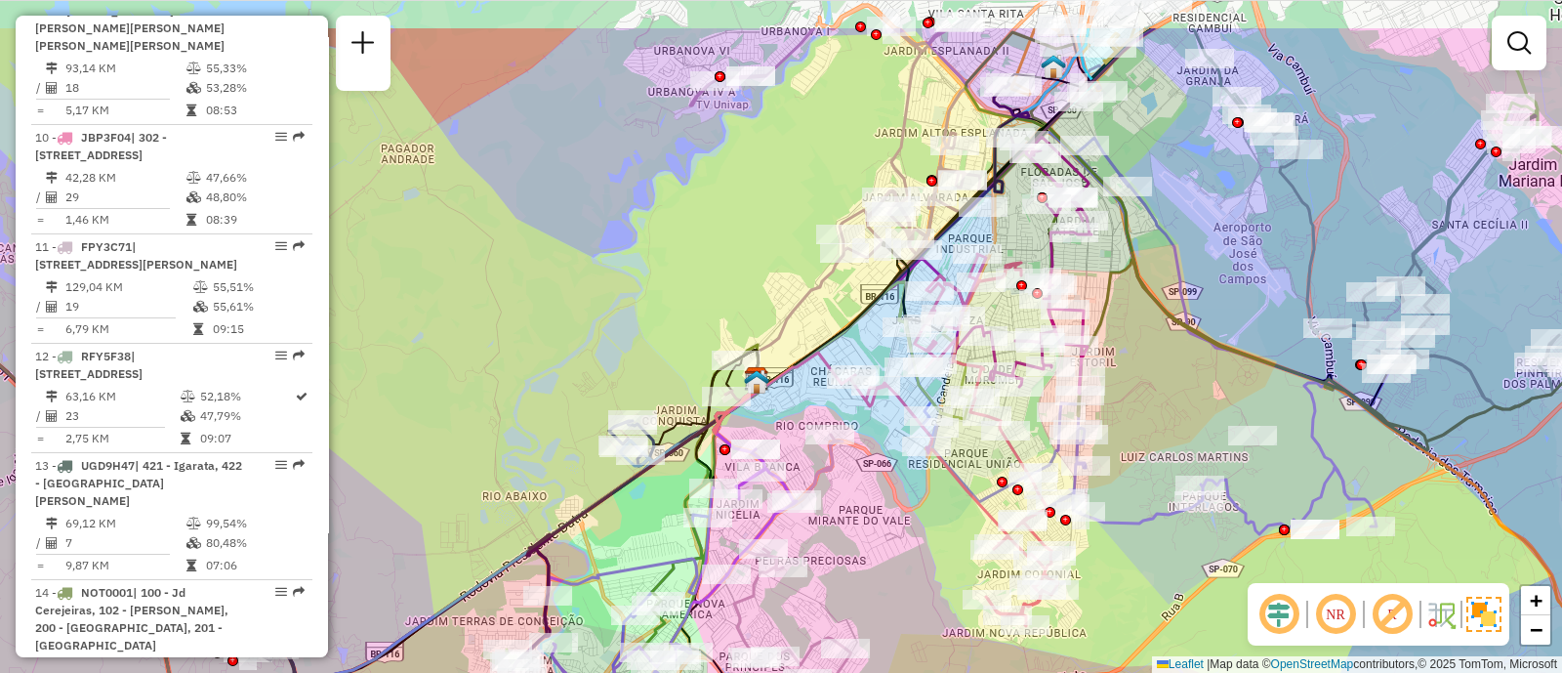
drag, startPoint x: 1030, startPoint y: 456, endPoint x: 931, endPoint y: 554, distance: 138.8
click at [931, 554] on div "Janela de atendimento Grade de atendimento Capacidade Transportadoras Veículos …" at bounding box center [781, 336] width 1562 height 673
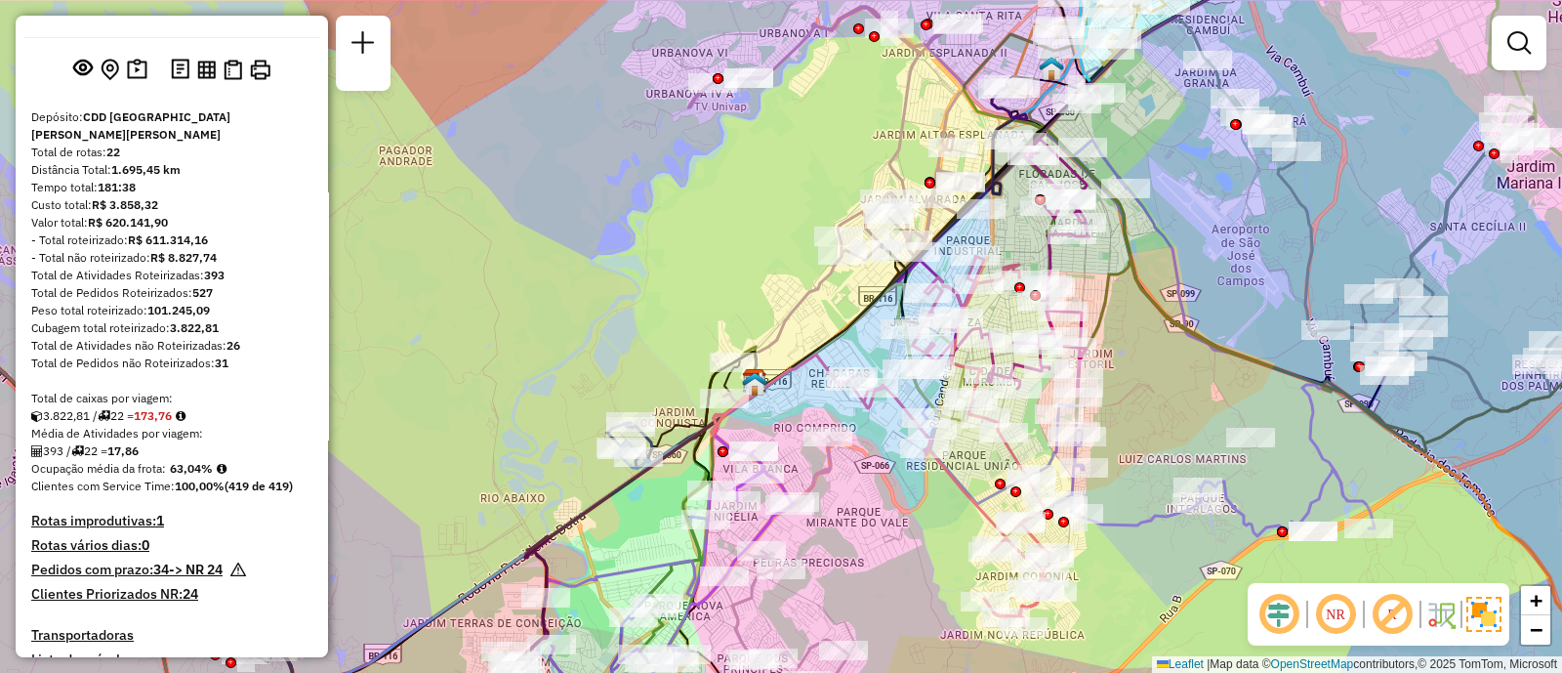
scroll to position [0, 0]
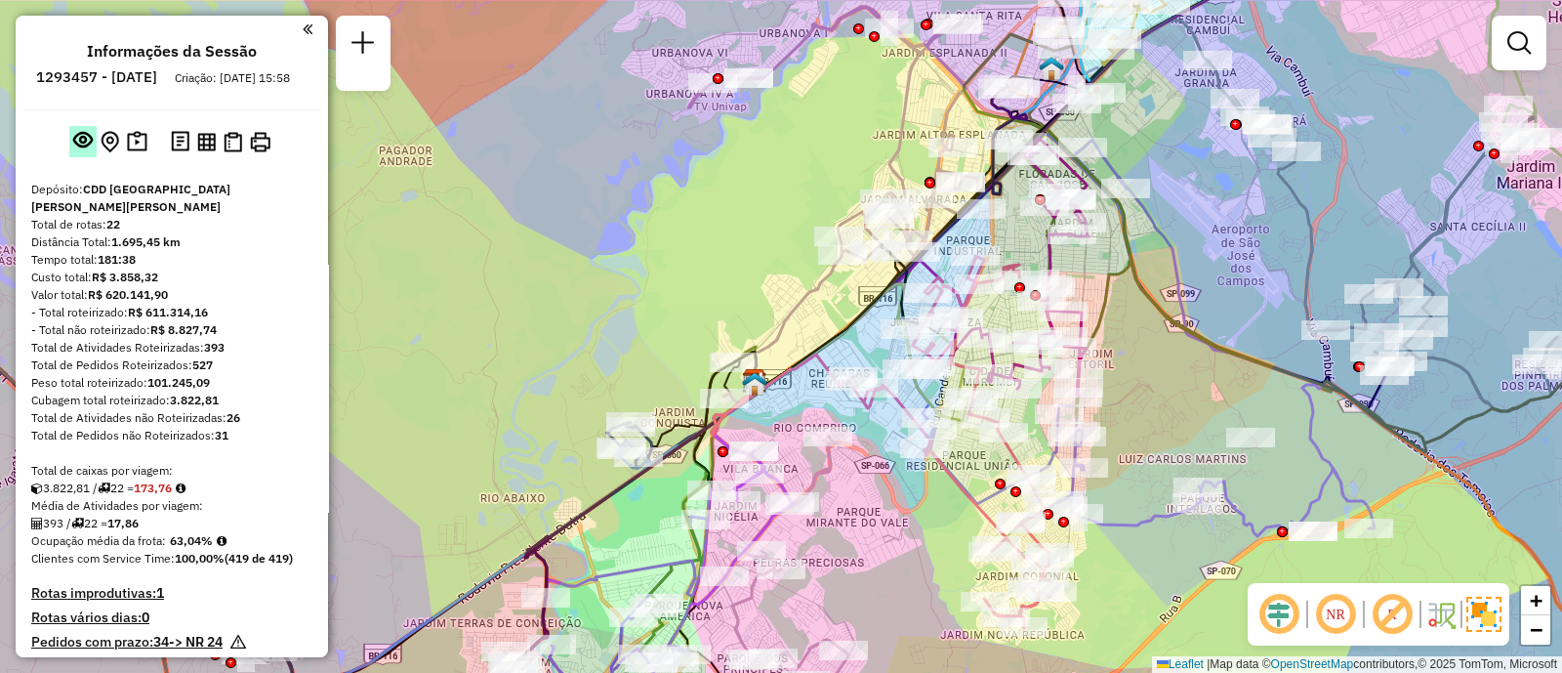
click at [83, 149] on em at bounding box center [83, 140] width 20 height 20
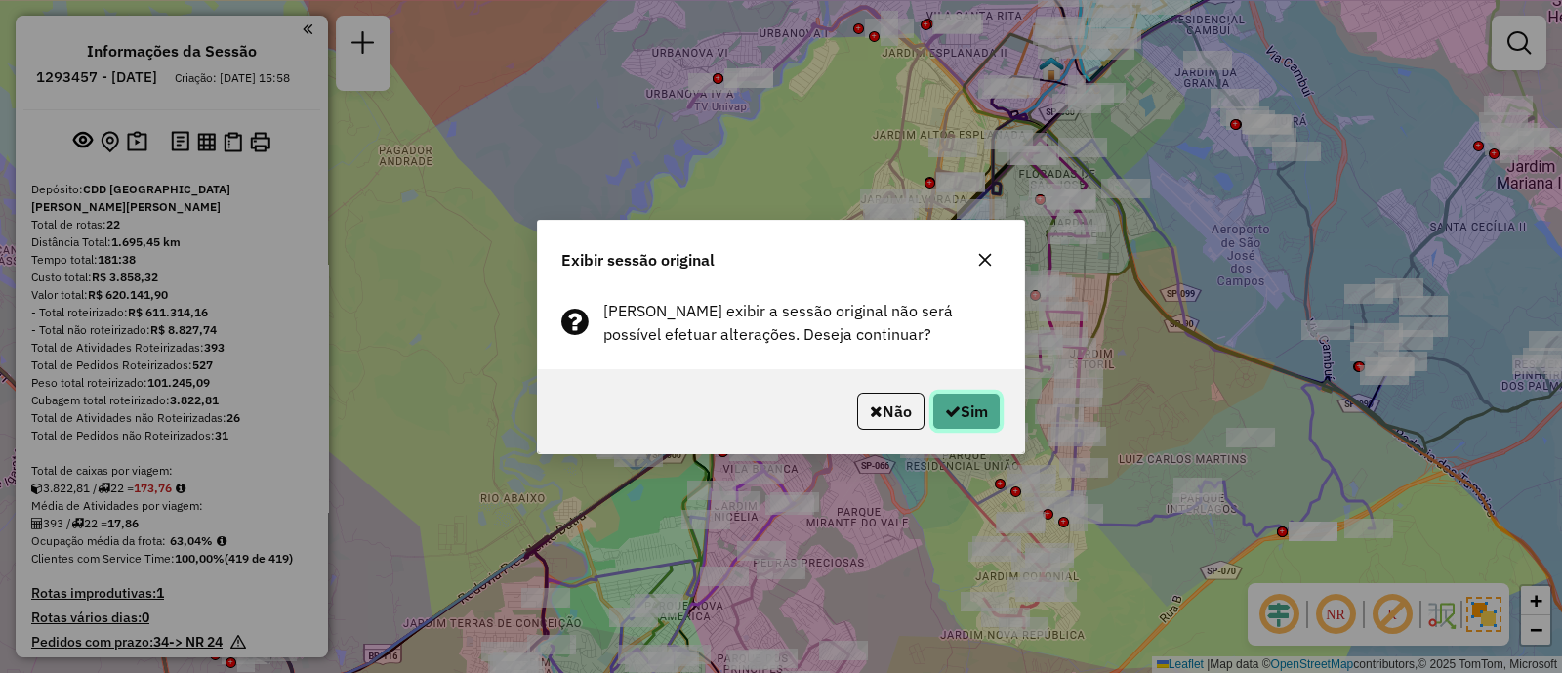
click at [957, 402] on button "Sim" at bounding box center [966, 410] width 68 height 37
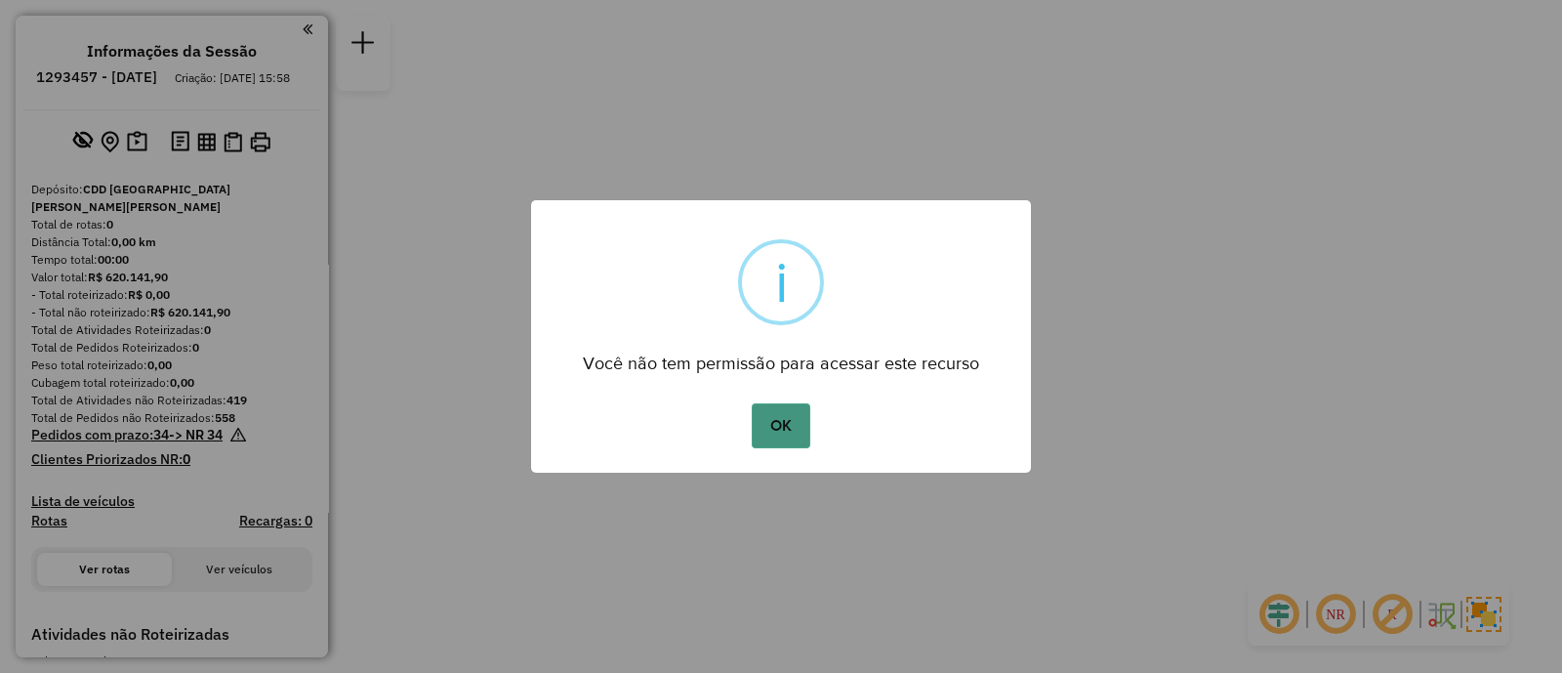
click at [791, 425] on button "OK" at bounding box center [781, 425] width 58 height 45
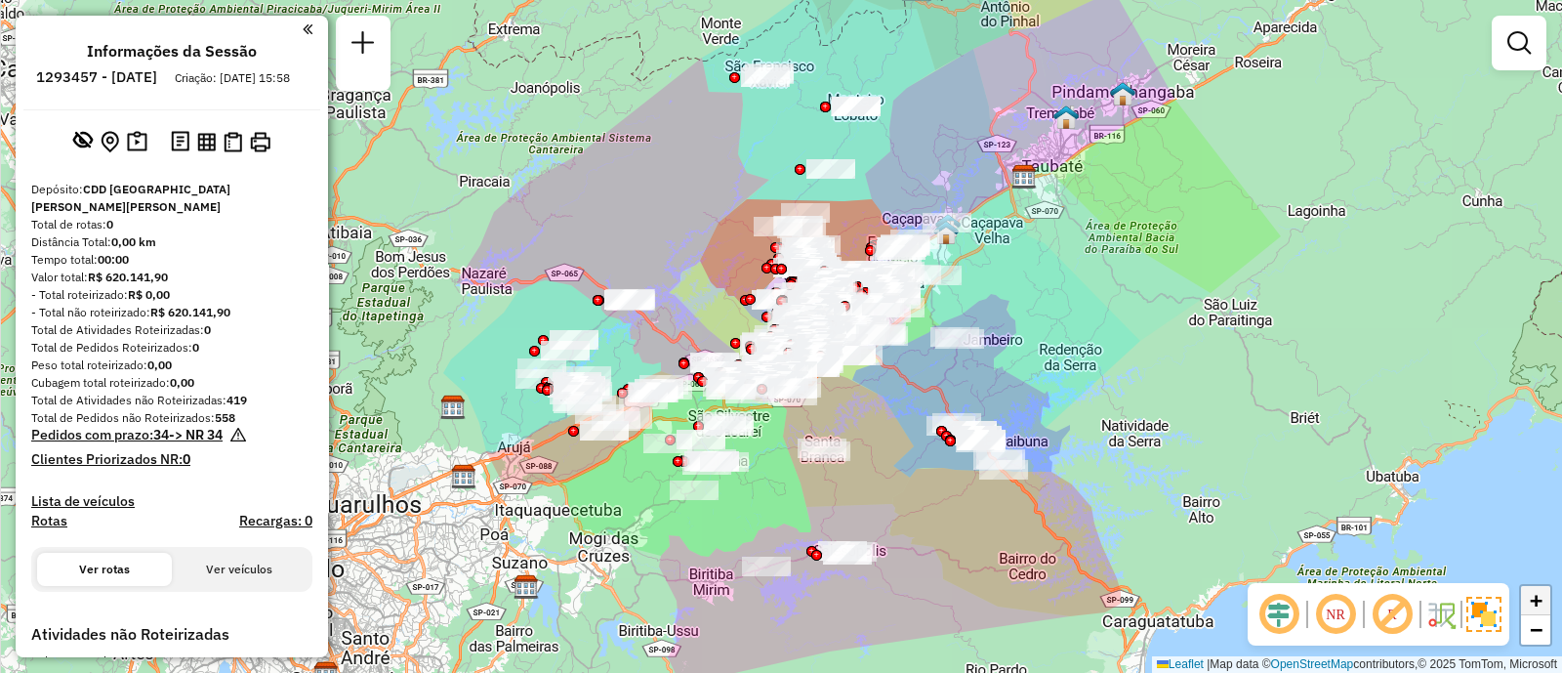
click at [1538, 600] on span "+" at bounding box center [1536, 600] width 13 height 24
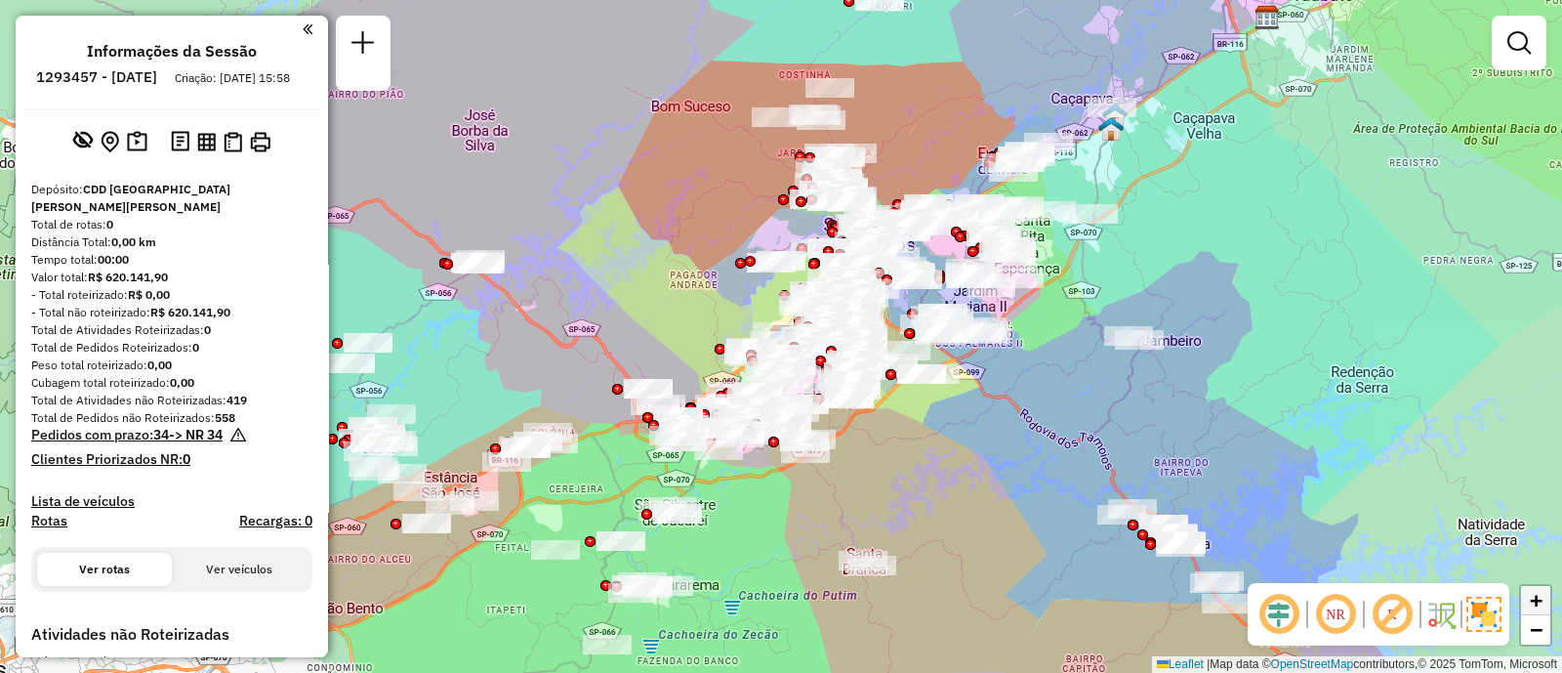
click at [1538, 600] on span "+" at bounding box center [1536, 600] width 13 height 24
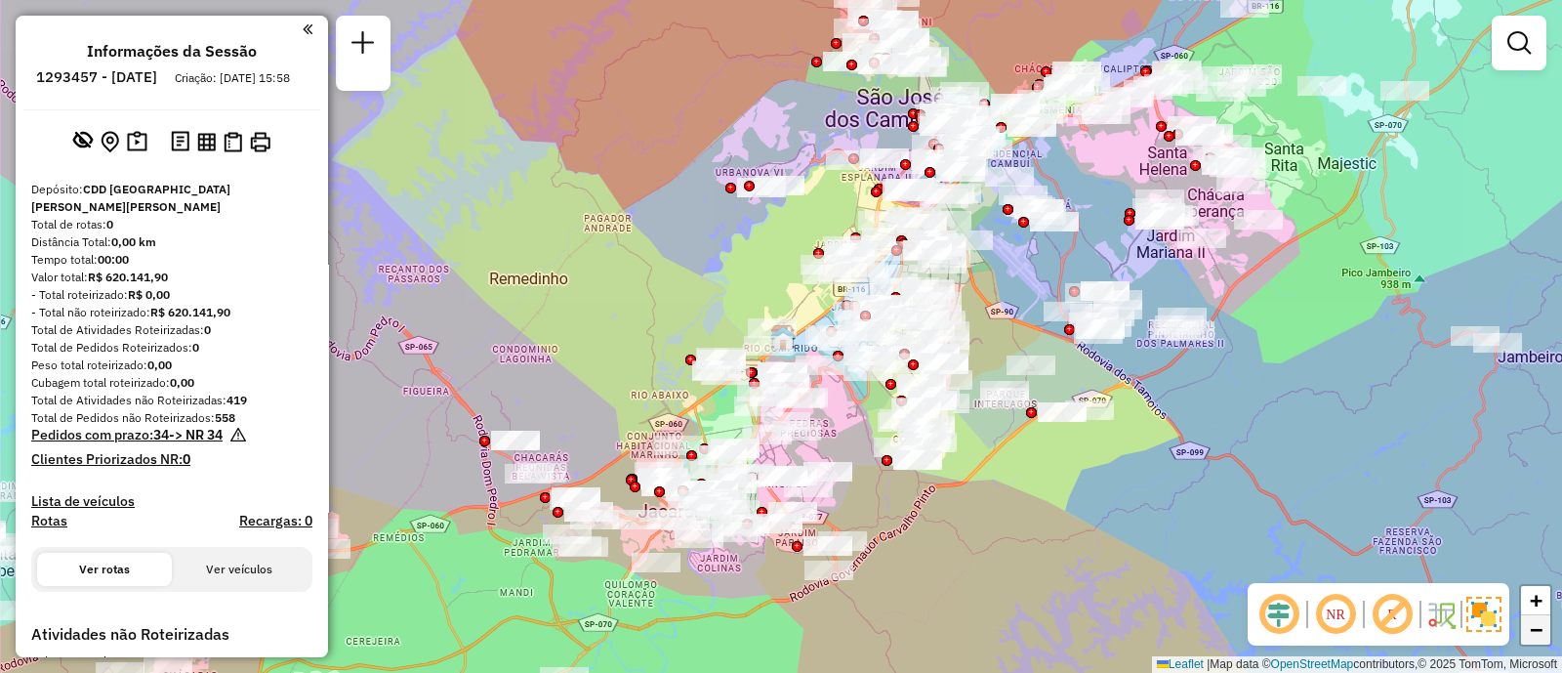
click at [1542, 636] on span "−" at bounding box center [1536, 629] width 13 height 24
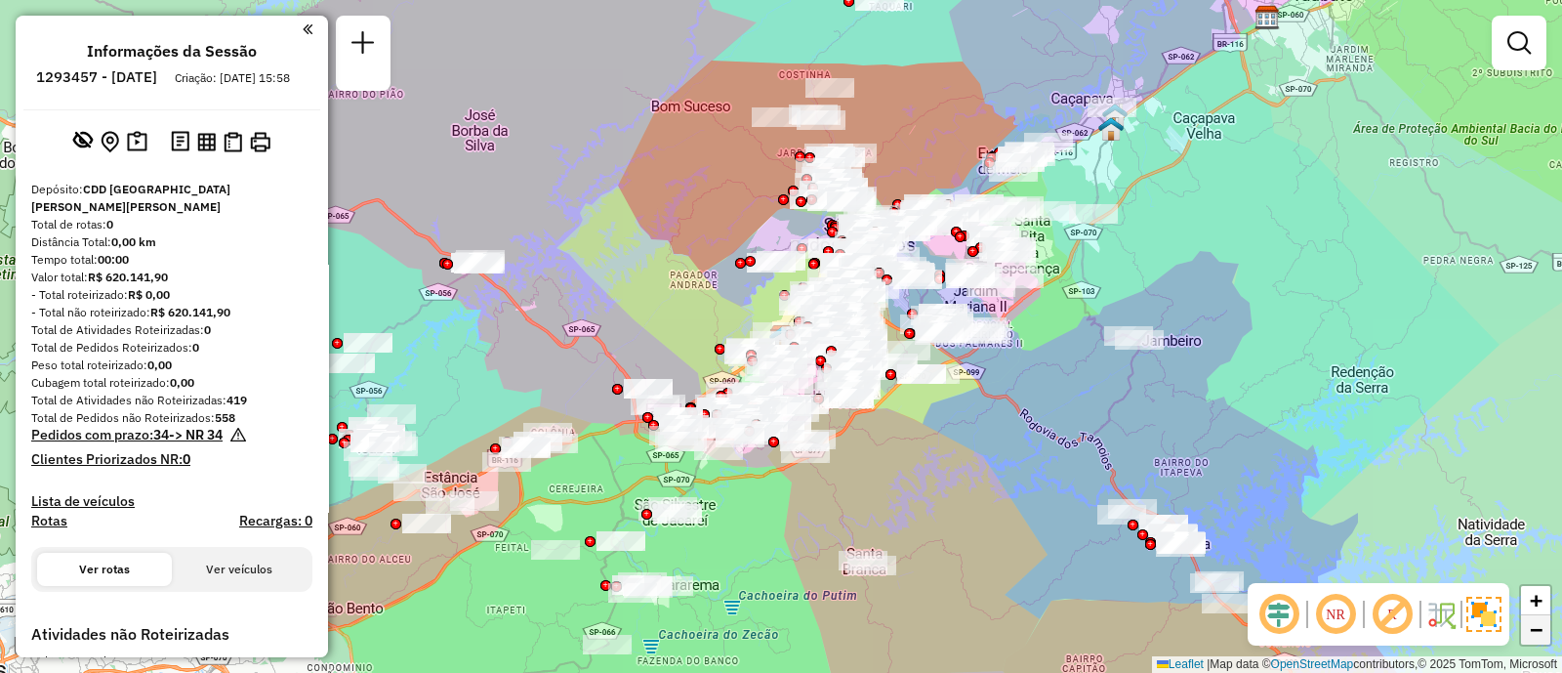
click at [1542, 636] on span "−" at bounding box center [1536, 629] width 13 height 24
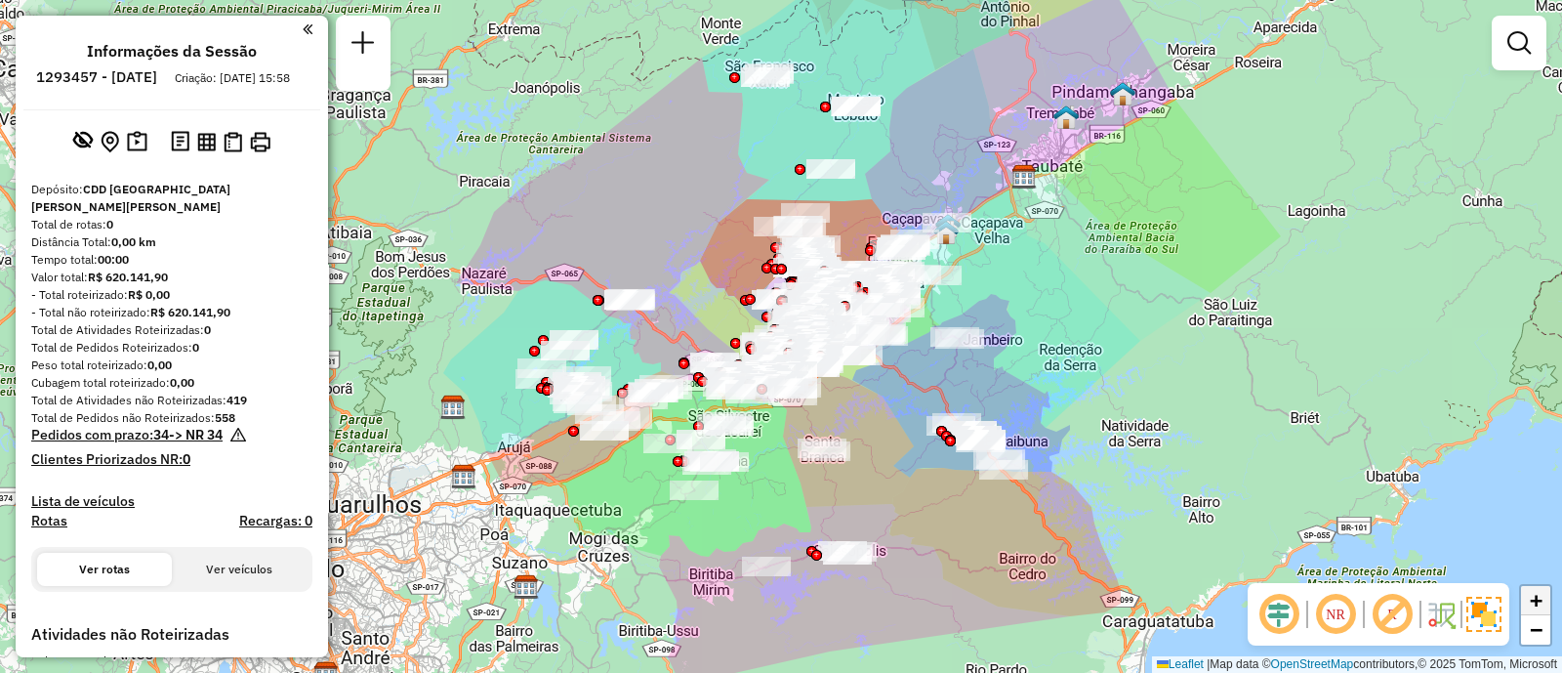
click at [1531, 599] on span "+" at bounding box center [1536, 600] width 13 height 24
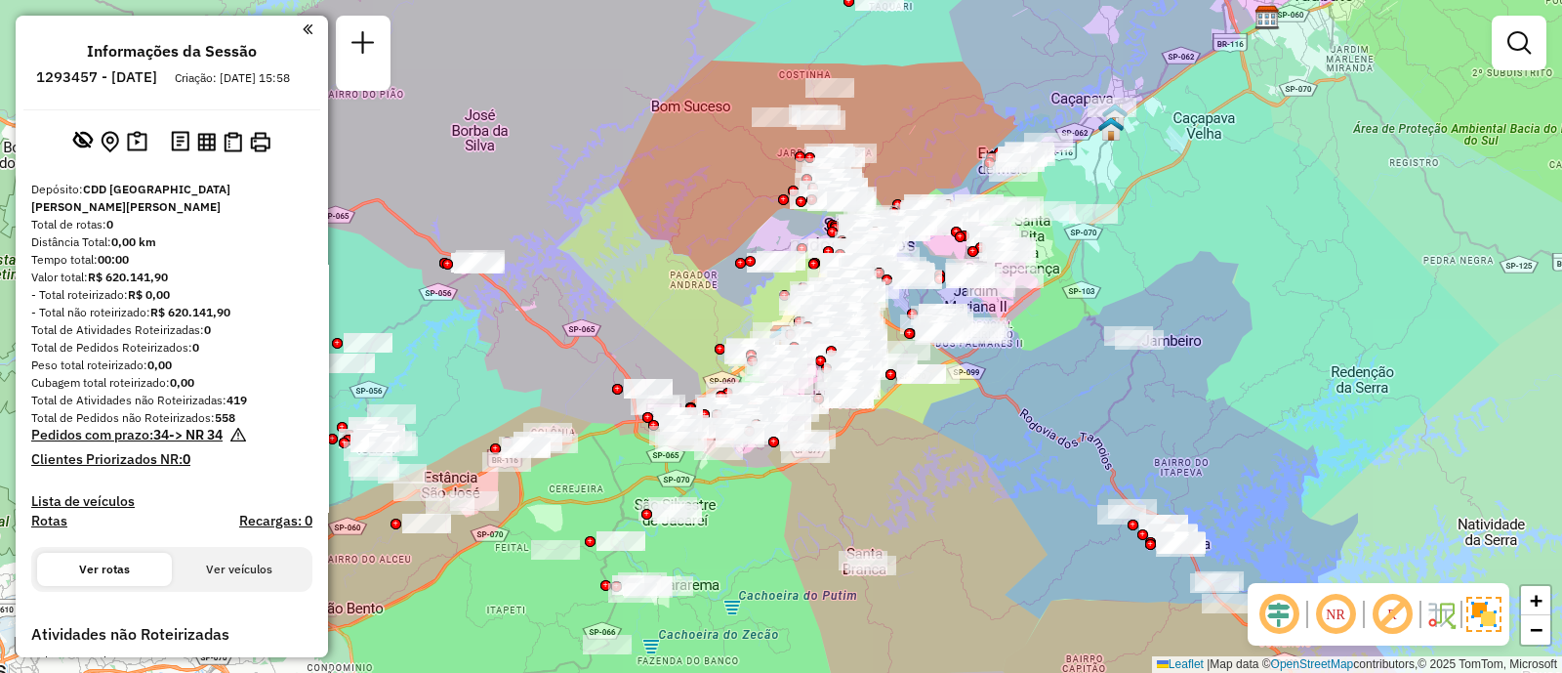
click at [527, 129] on div "Janela de atendimento Grade de atendimento Capacidade Transportadoras Veículos …" at bounding box center [781, 336] width 1562 height 673
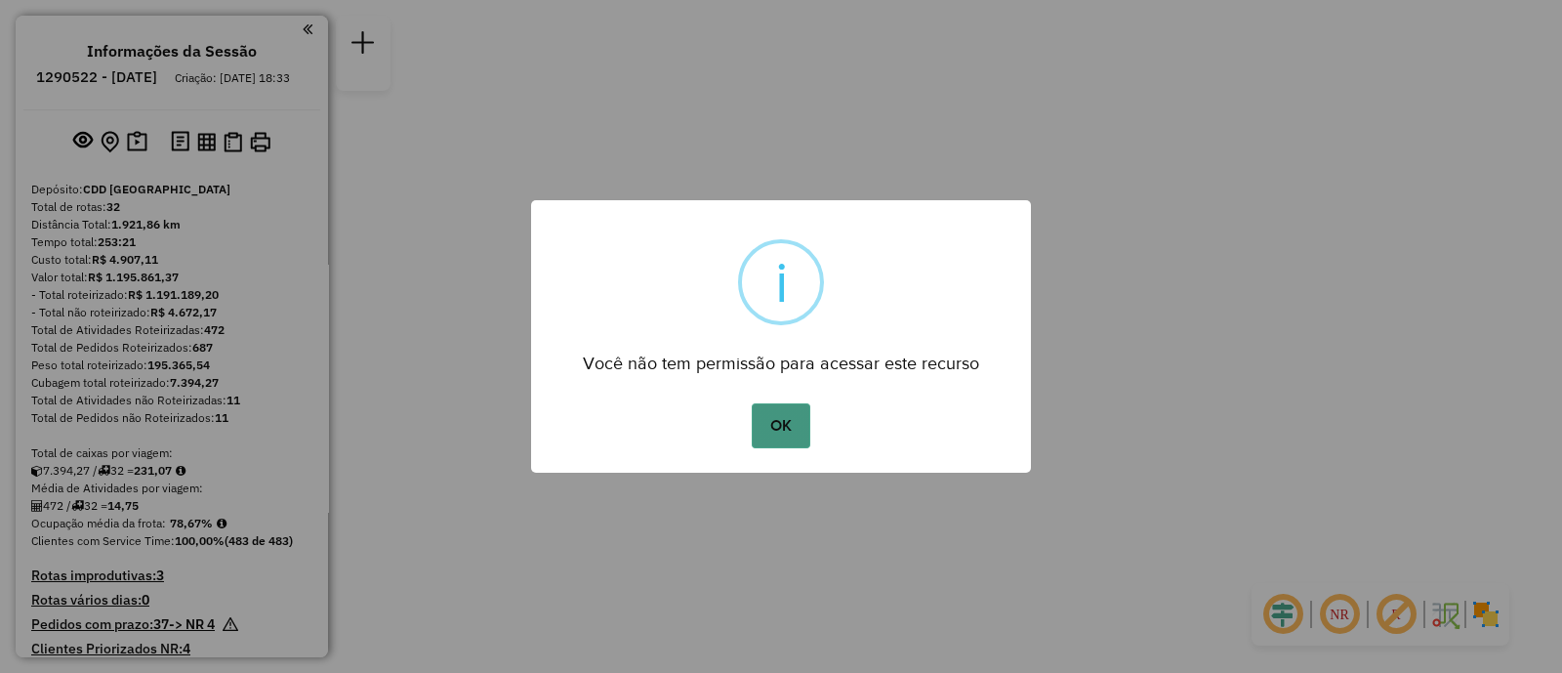
click at [801, 443] on button "OK" at bounding box center [781, 425] width 58 height 45
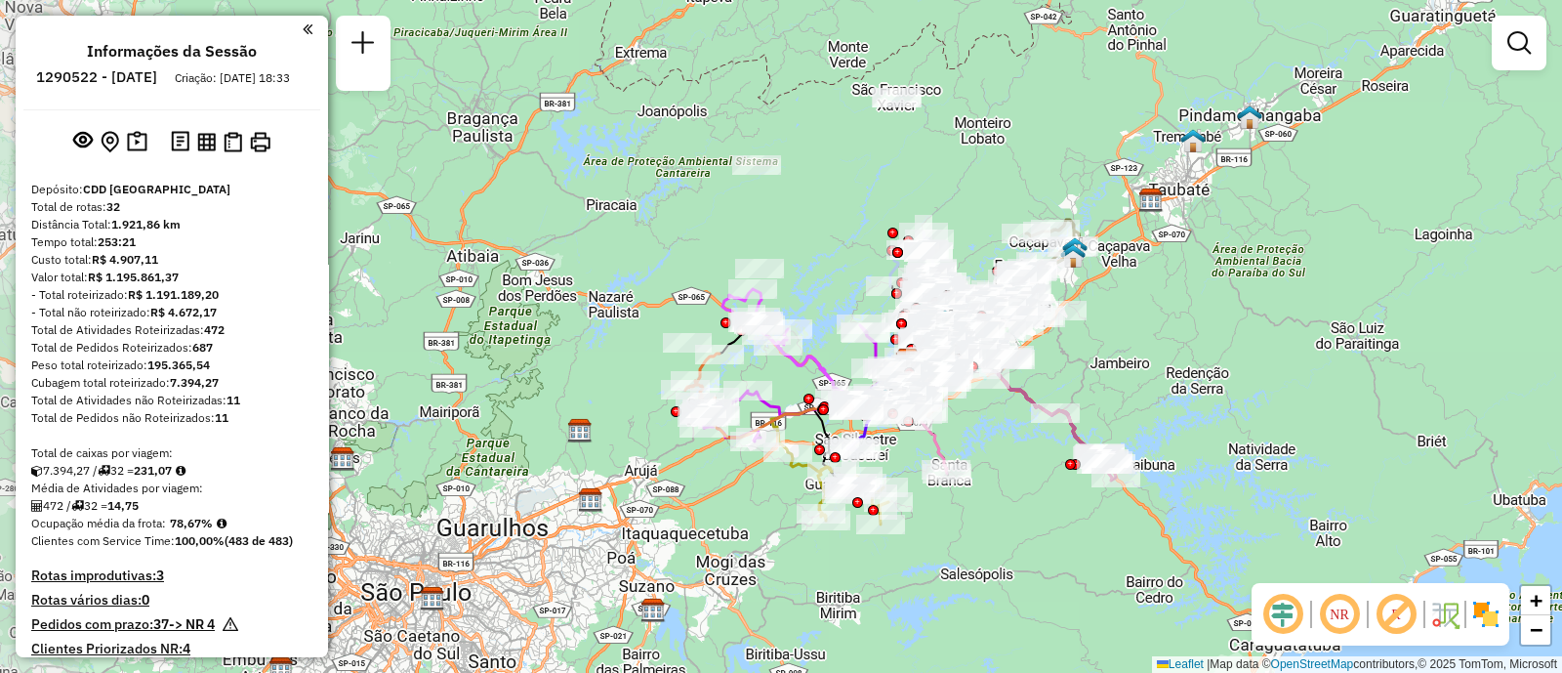
drag, startPoint x: 1035, startPoint y: 491, endPoint x: 1161, endPoint y: 517, distance: 128.7
click at [1161, 517] on div "Janela de atendimento Grade de atendimento Capacidade Transportadoras Veículos …" at bounding box center [781, 336] width 1562 height 673
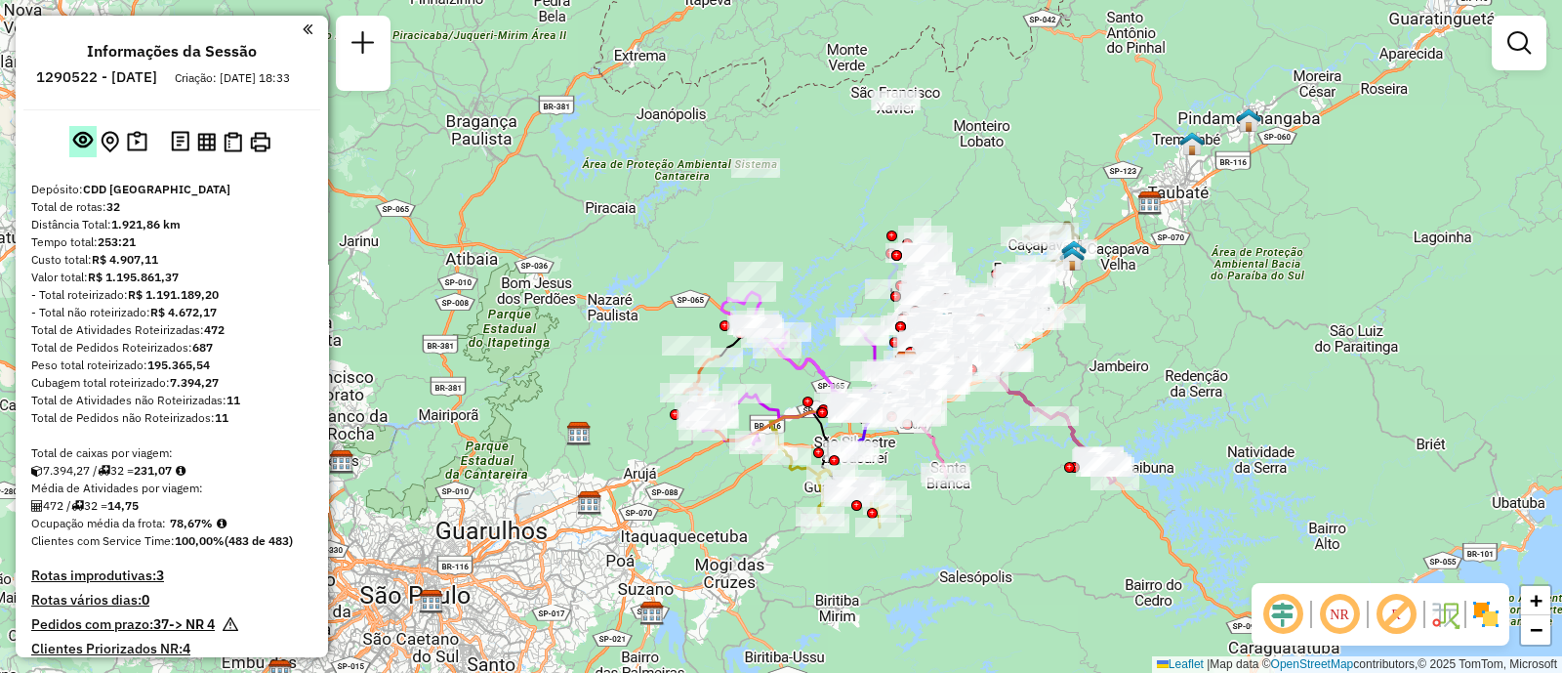
click at [78, 149] on em at bounding box center [83, 140] width 20 height 20
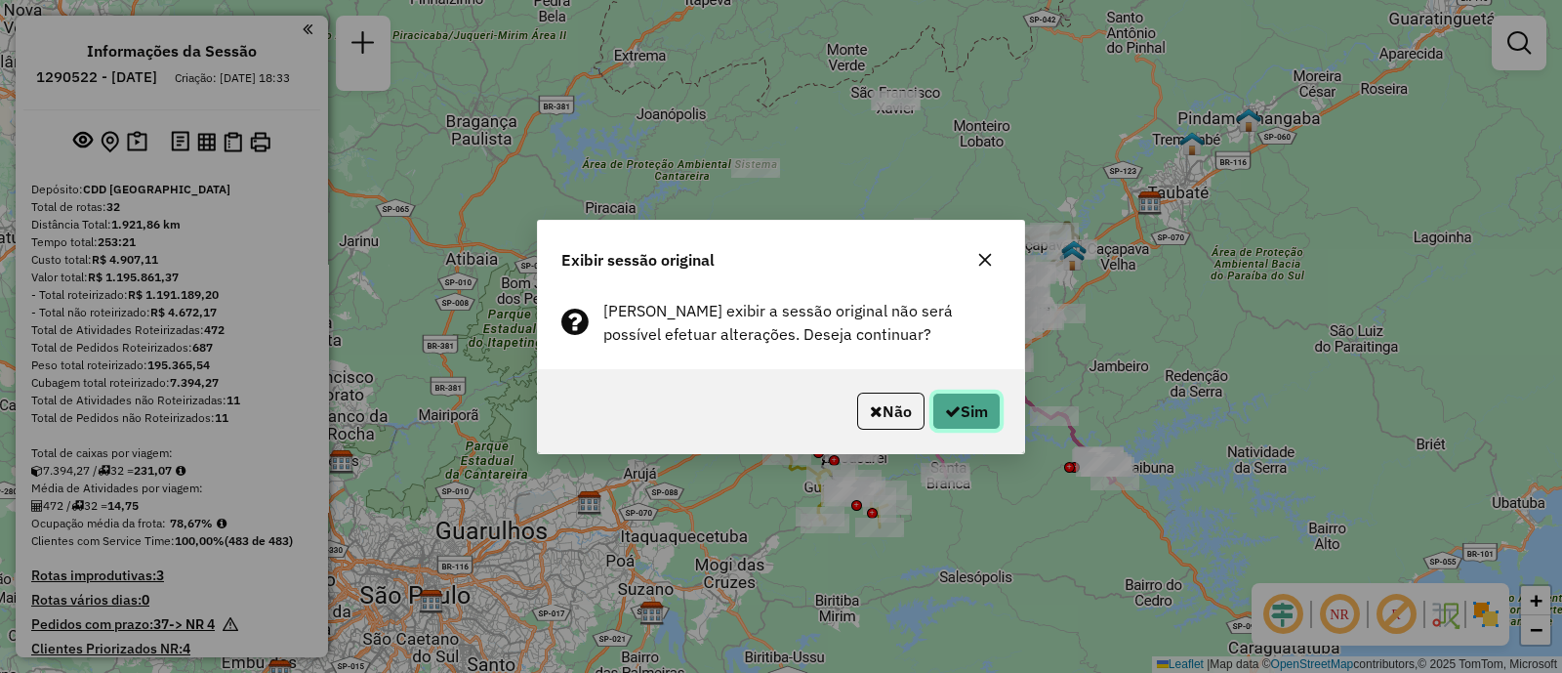
click at [966, 403] on button "Sim" at bounding box center [966, 410] width 68 height 37
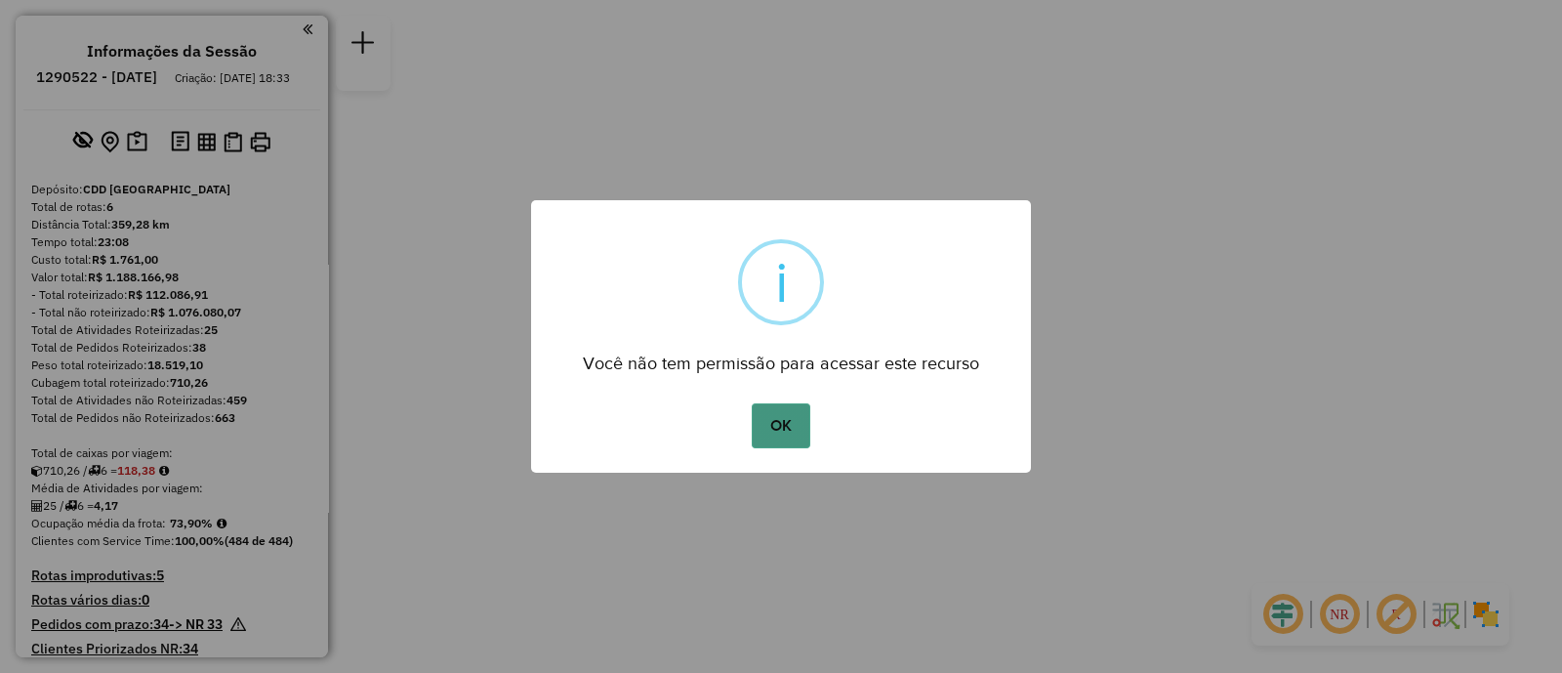
click at [786, 425] on button "OK" at bounding box center [781, 425] width 58 height 45
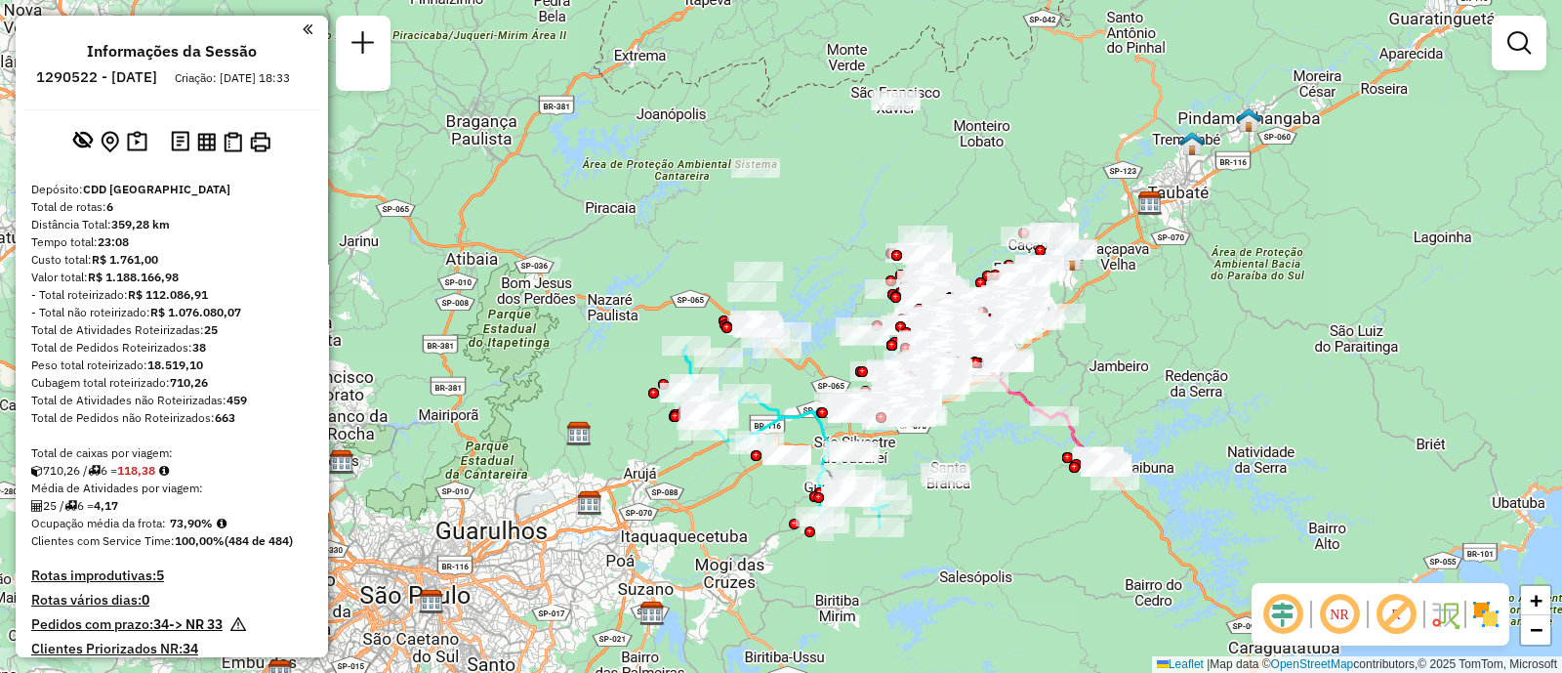
drag, startPoint x: 118, startPoint y: 228, endPoint x: 25, endPoint y: 222, distance: 93.0
click at [1533, 600] on span "+" at bounding box center [1536, 600] width 13 height 24
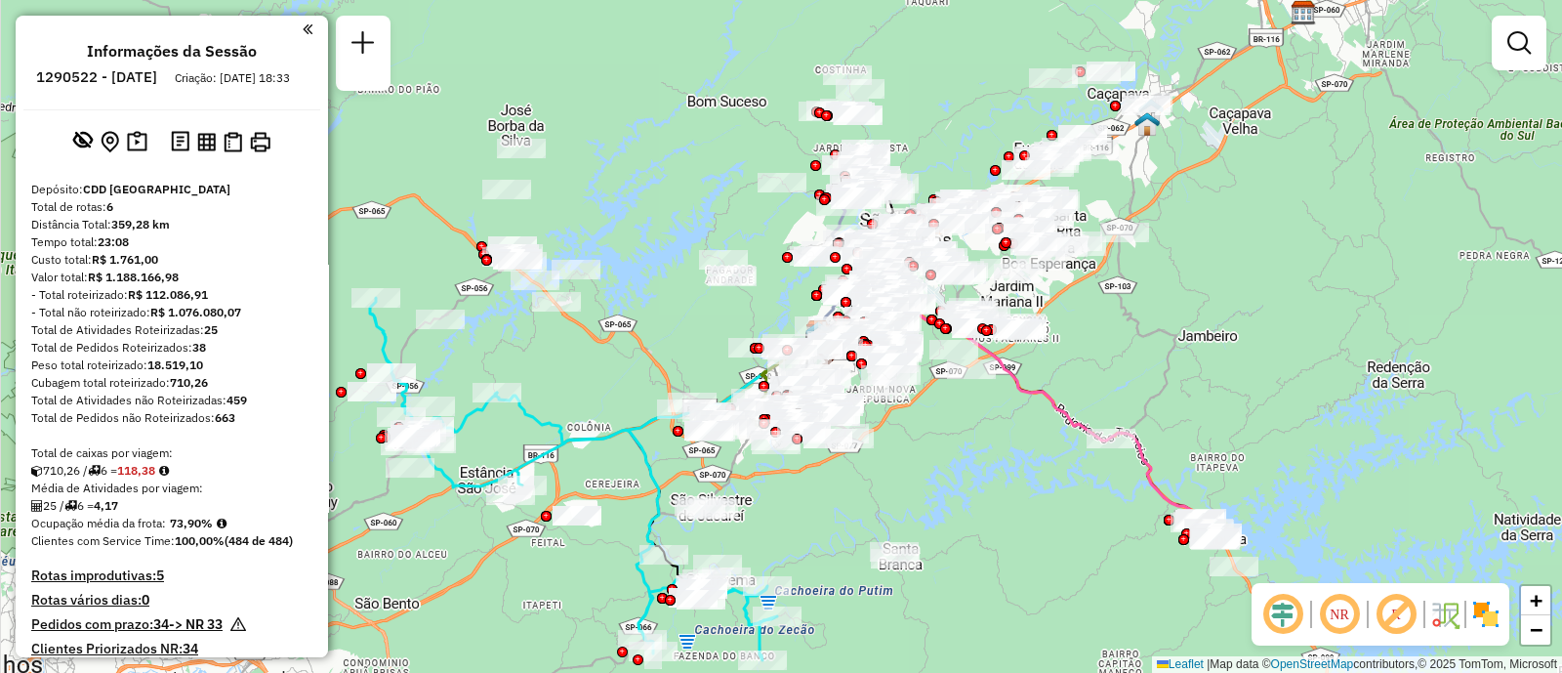
drag, startPoint x: 1117, startPoint y: 526, endPoint x: 983, endPoint y: 501, distance: 136.1
click at [901, 469] on div "Janela de atendimento Grade de atendimento Capacidade Transportadoras Veículos …" at bounding box center [781, 336] width 1562 height 673
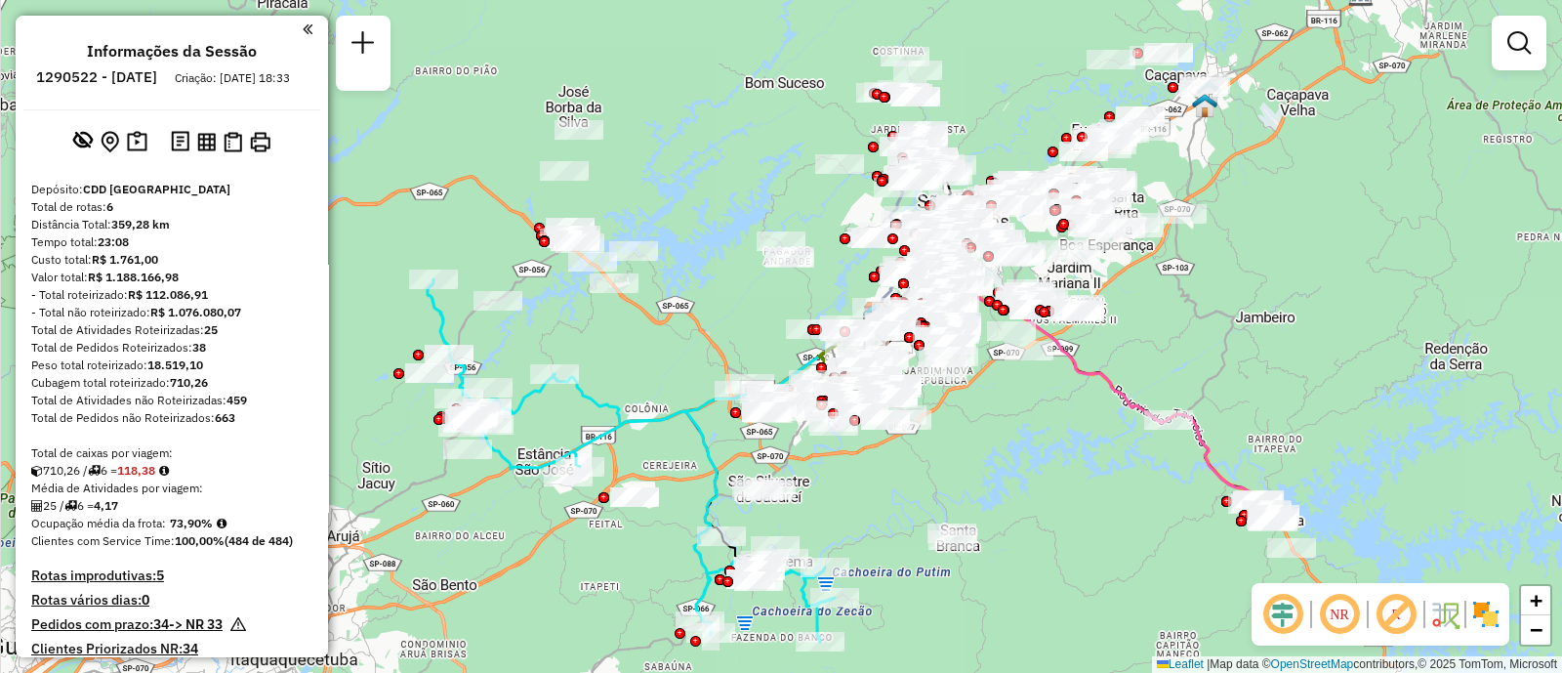
drag, startPoint x: 984, startPoint y: 384, endPoint x: 1042, endPoint y: 365, distance: 60.5
click at [1042, 365] on div "Janela de atendimento Grade de atendimento Capacidade Transportadoras Veículos …" at bounding box center [781, 336] width 1562 height 673
click at [1470, 607] on img at bounding box center [1485, 613] width 31 height 31
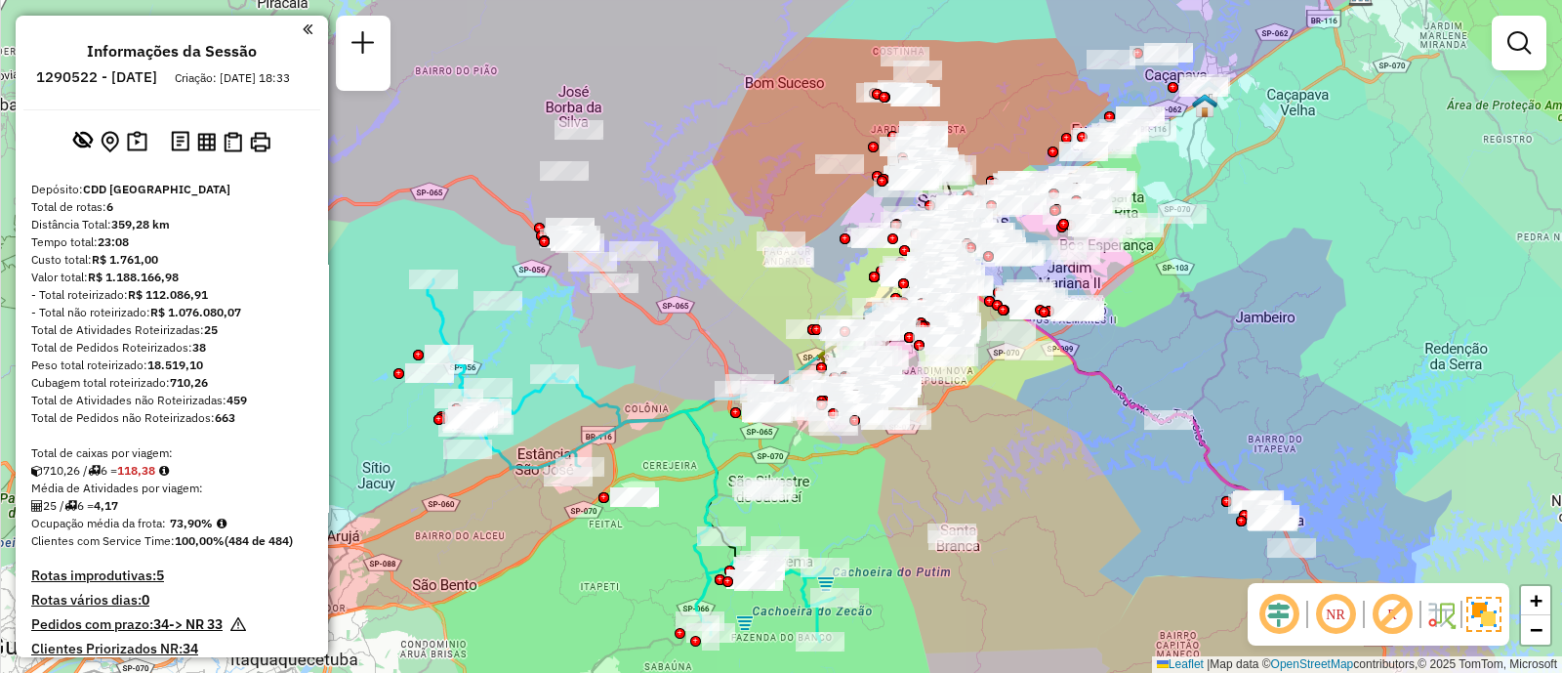
drag, startPoint x: 709, startPoint y: 17, endPoint x: 625, endPoint y: 359, distance: 352.8
